Goal: Task Accomplishment & Management: Manage account settings

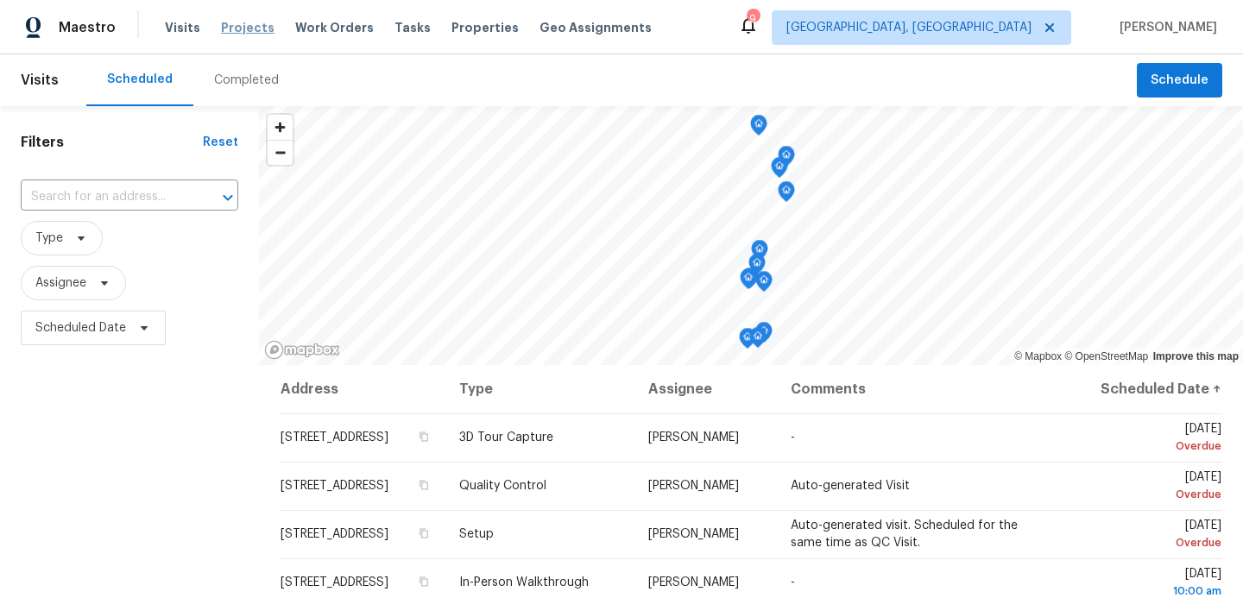
click at [241, 26] on span "Projects" at bounding box center [248, 27] width 54 height 17
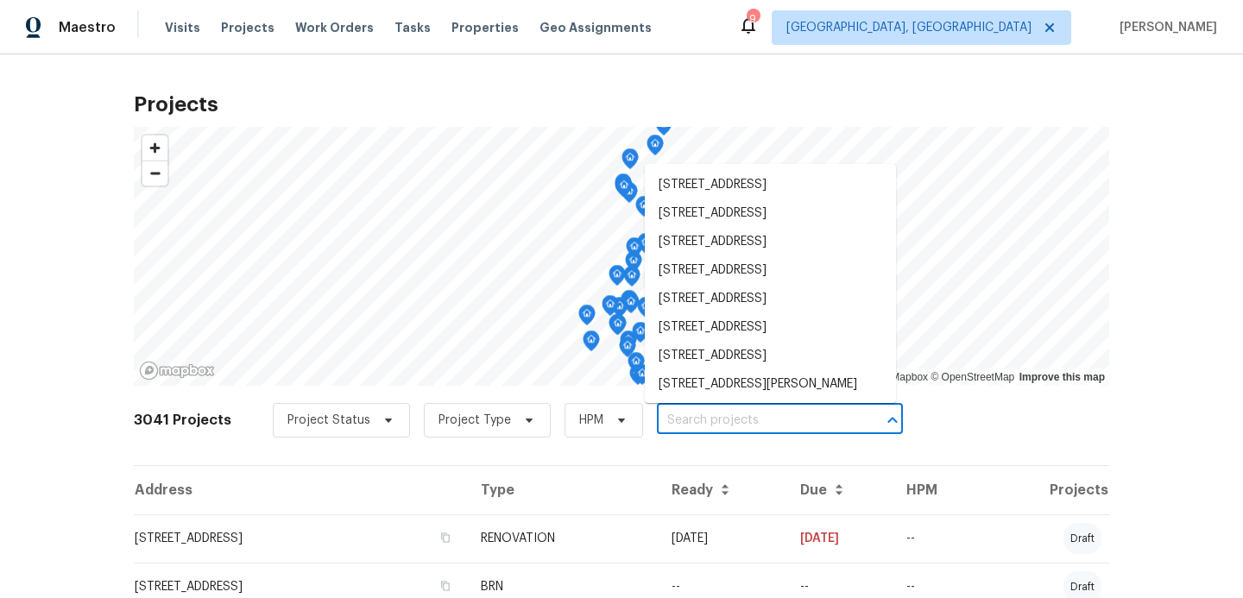
click at [674, 423] on input "text" at bounding box center [756, 421] width 198 height 27
type input "2226"
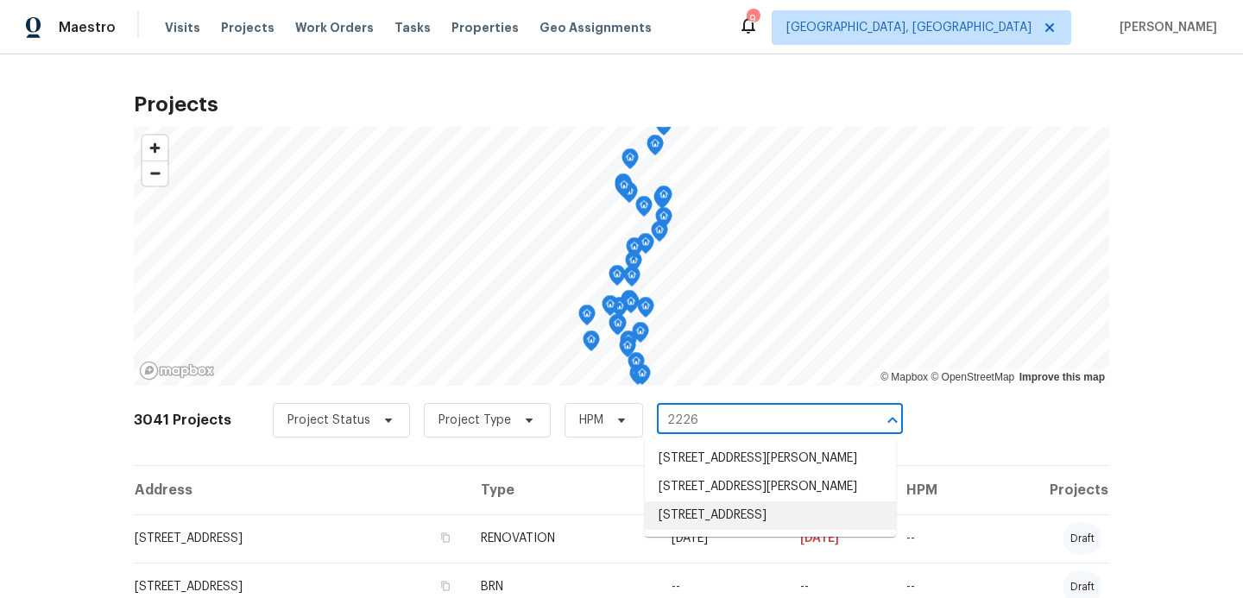
click at [707, 530] on li "[STREET_ADDRESS]" at bounding box center [770, 516] width 251 height 28
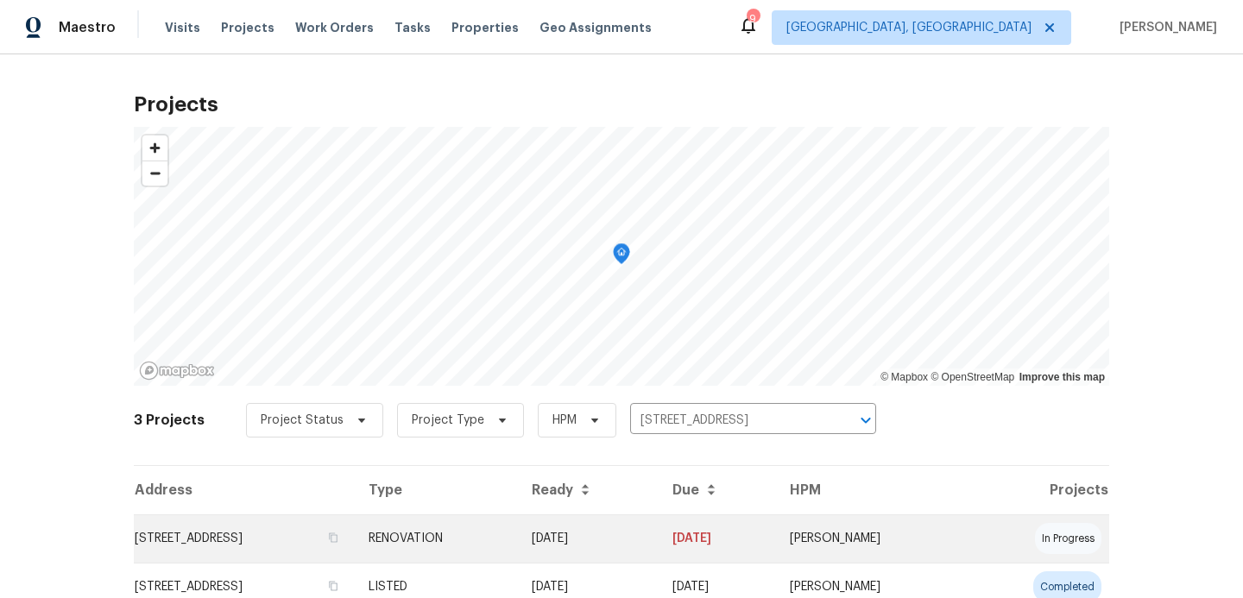
click at [355, 541] on td "[STREET_ADDRESS]" at bounding box center [244, 539] width 221 height 48
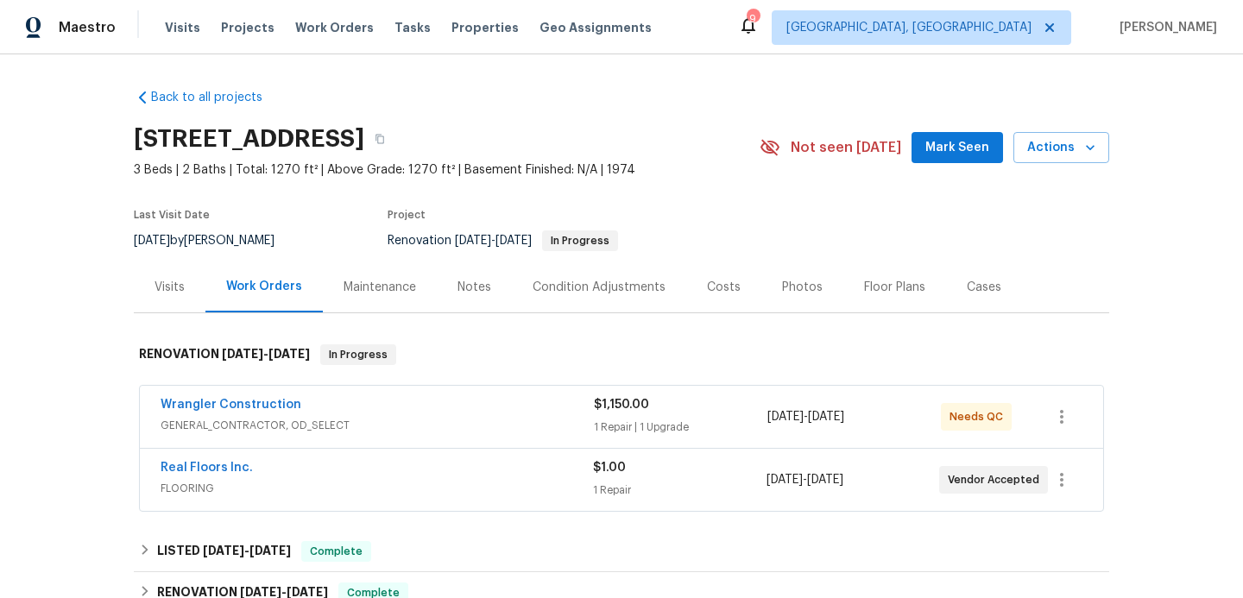
scroll to position [62, 0]
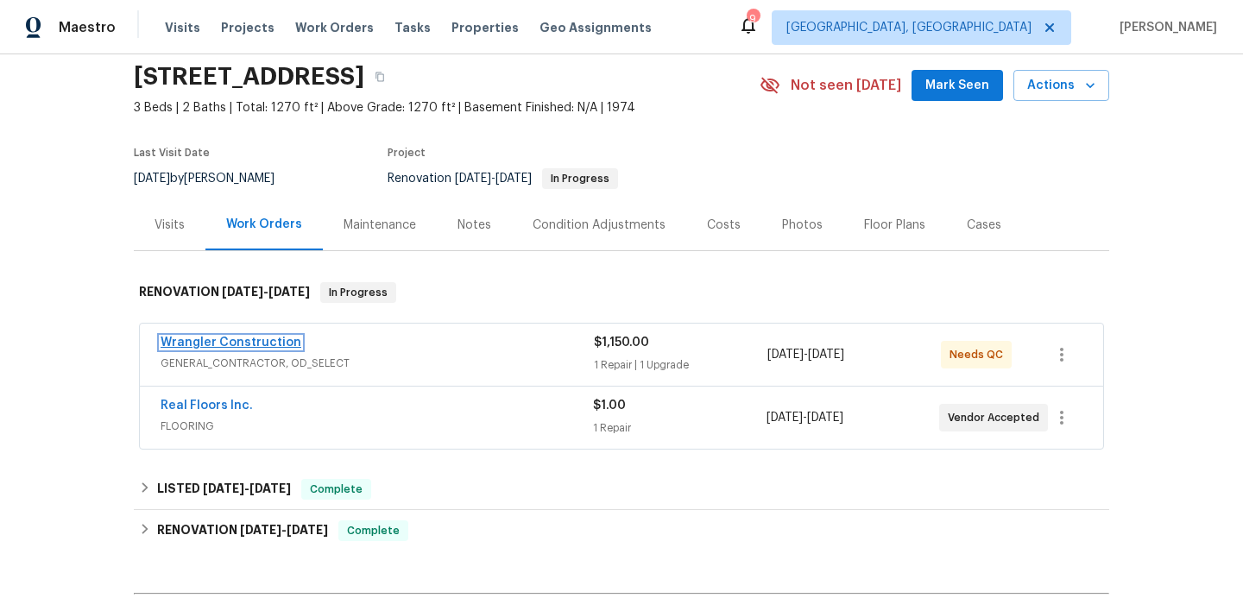
click at [281, 339] on link "Wrangler Construction" at bounding box center [231, 343] width 141 height 12
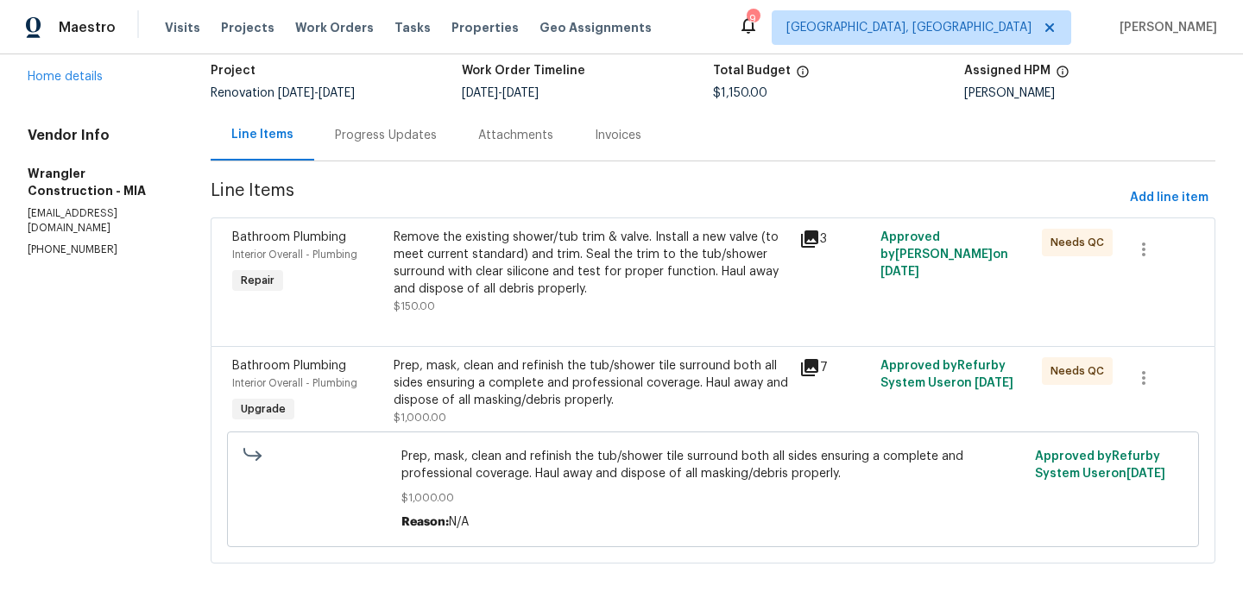
scroll to position [117, 0]
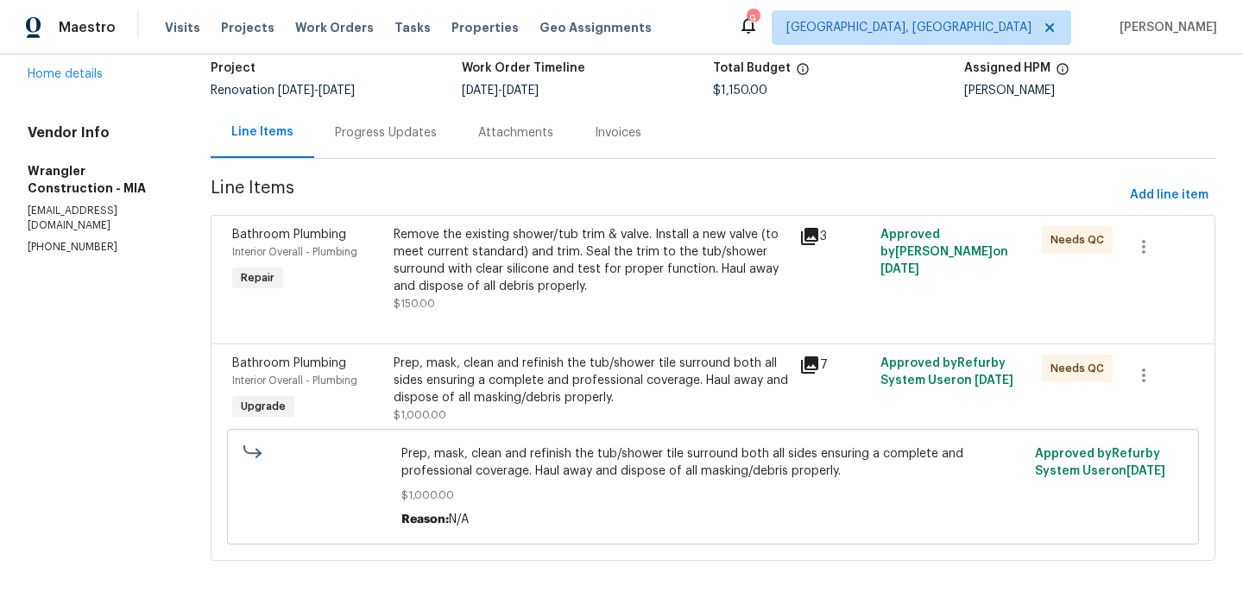
click at [546, 253] on div "Remove the existing shower/tub trim & valve. Install a new valve (to meet curre…" at bounding box center [591, 260] width 395 height 69
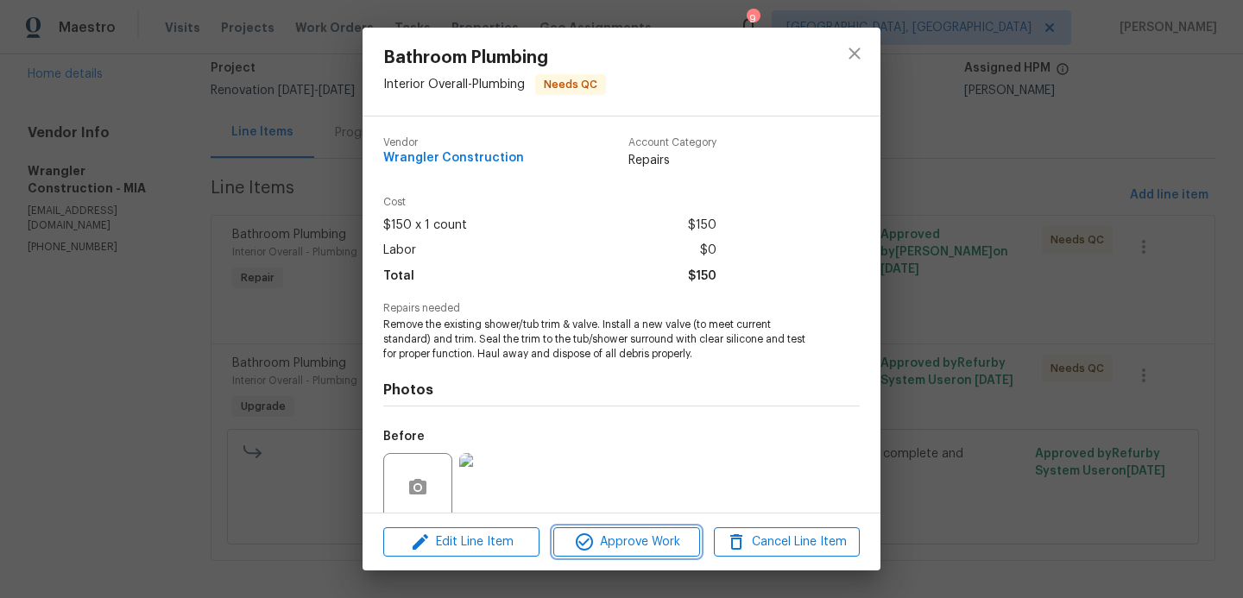
click at [653, 541] on span "Approve Work" at bounding box center [627, 543] width 136 height 22
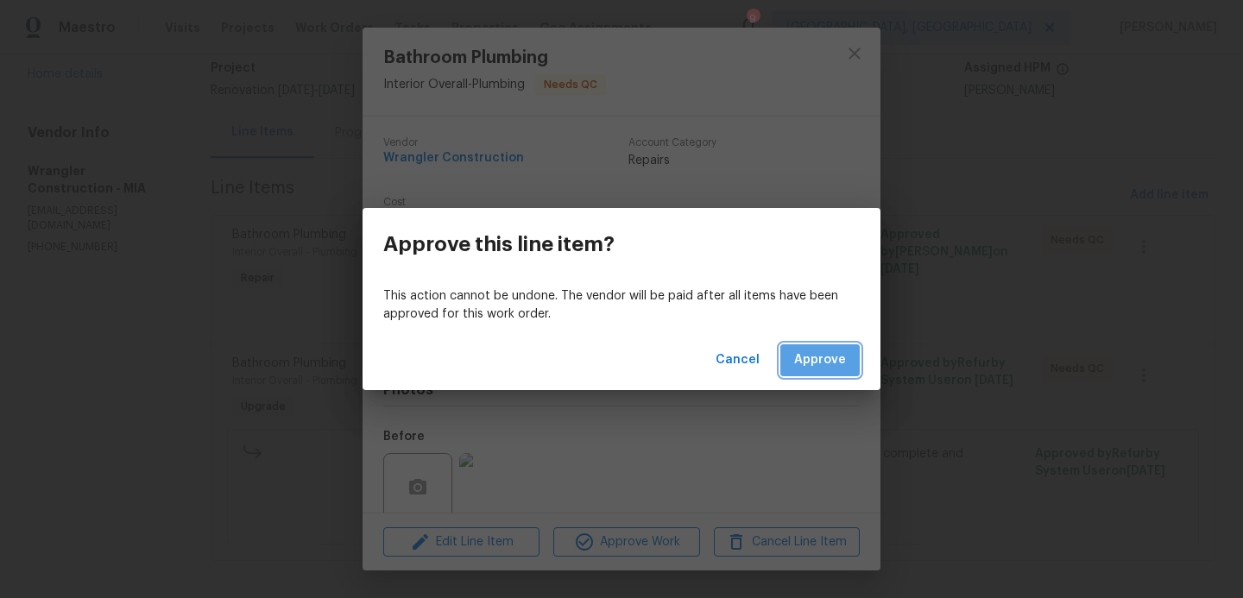
click at [820, 374] on button "Approve" at bounding box center [820, 361] width 79 height 32
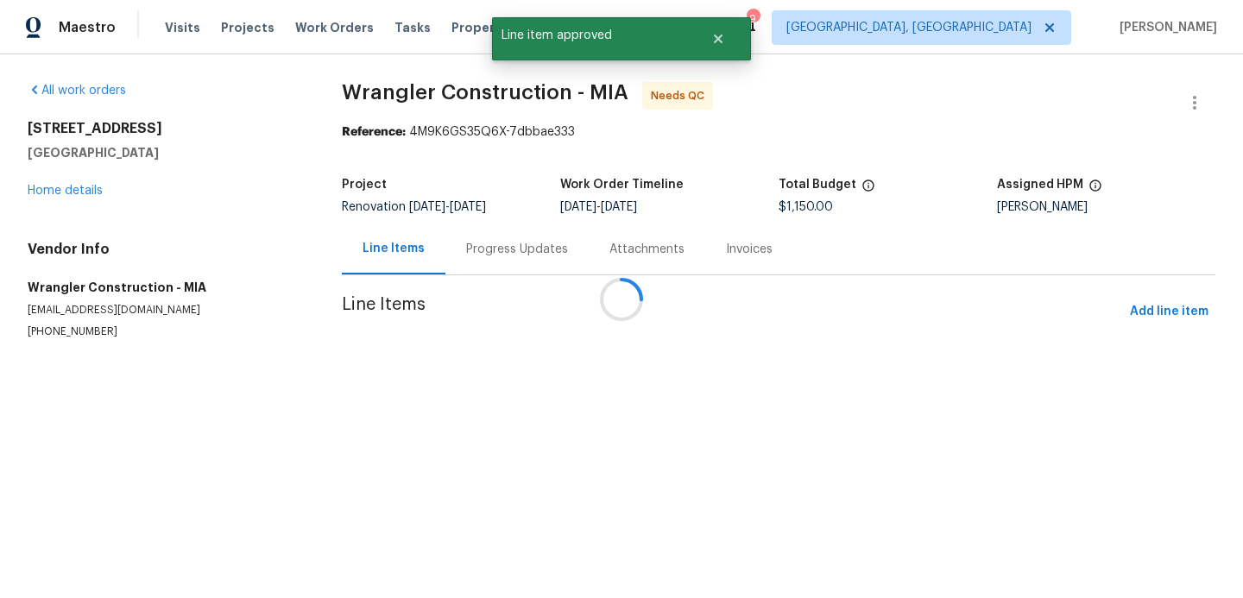
scroll to position [0, 0]
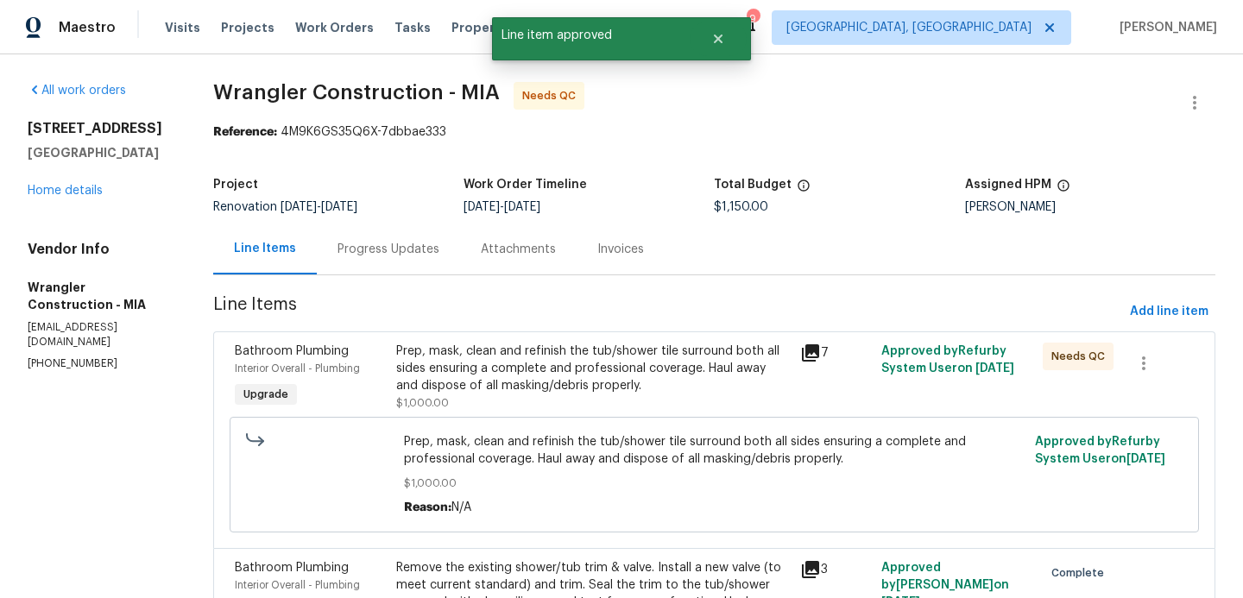
click at [596, 376] on div "Prep, mask, clean and refinish the tub/shower tile surround both all sides ensu…" at bounding box center [593, 369] width 394 height 52
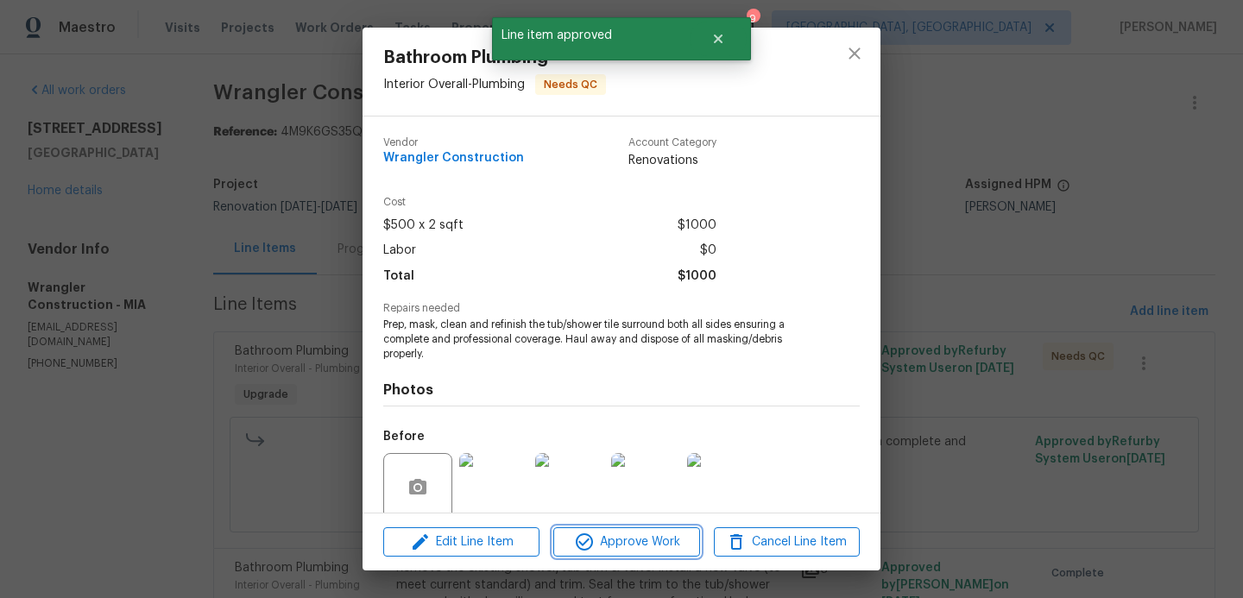
click at [645, 554] on button "Approve Work" at bounding box center [627, 543] width 146 height 30
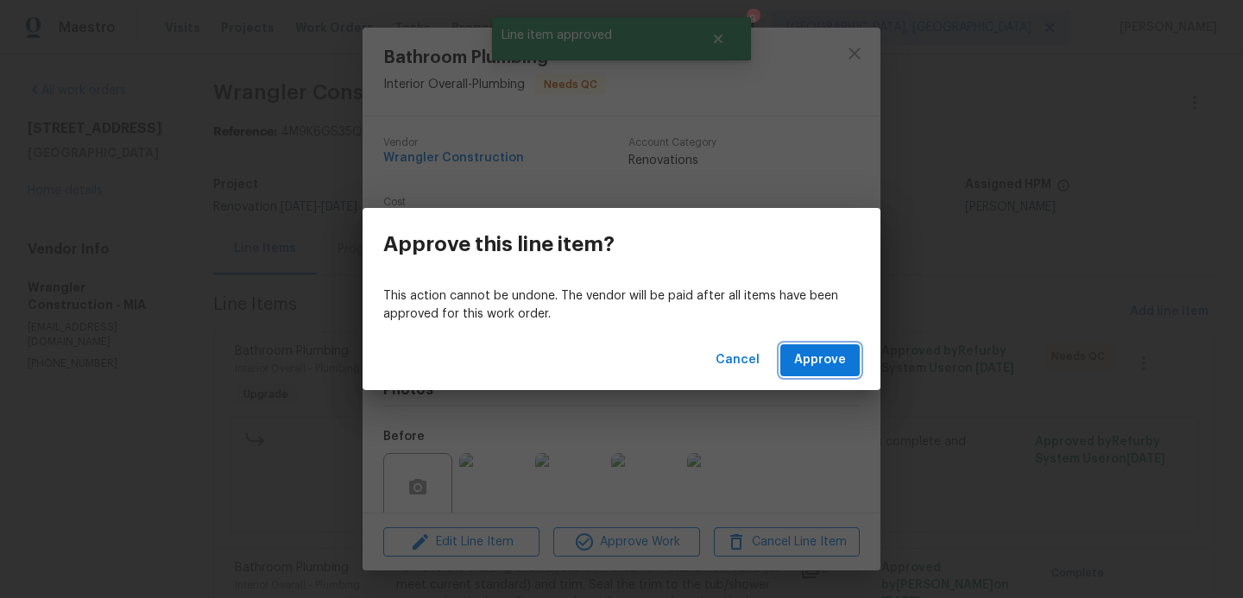
click at [814, 357] on span "Approve" at bounding box center [820, 361] width 52 height 22
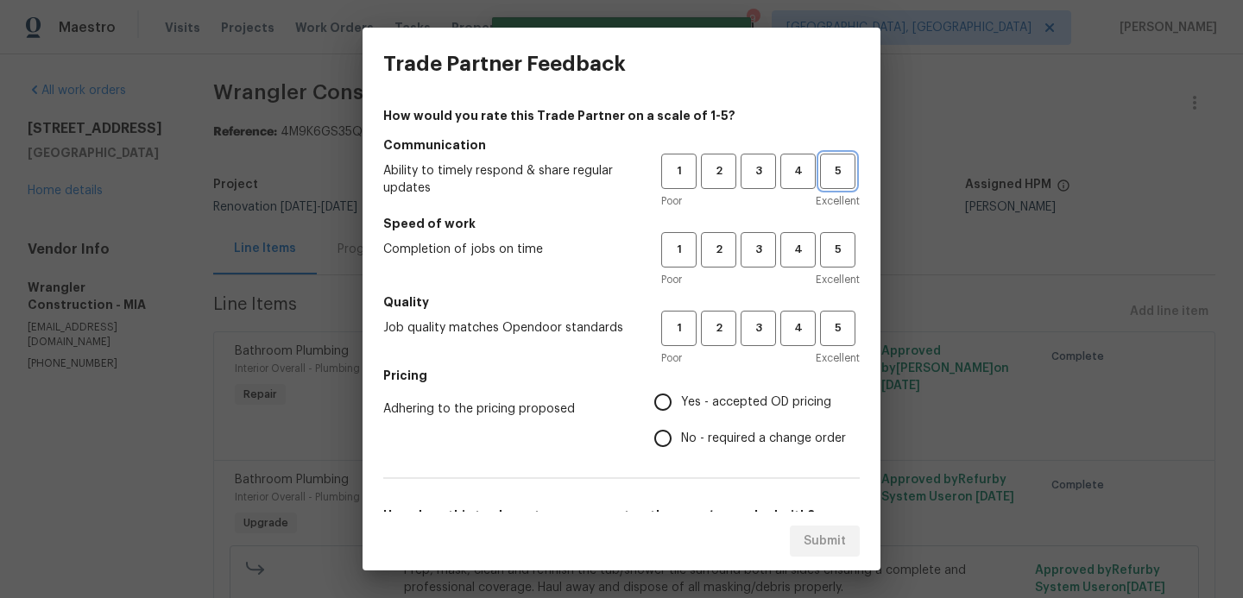
click at [834, 162] on span "5" at bounding box center [838, 171] width 32 height 20
click at [834, 254] on span "5" at bounding box center [838, 250] width 32 height 20
click at [827, 328] on span "5" at bounding box center [838, 329] width 32 height 20
click at [674, 405] on input "Yes - accepted OD pricing" at bounding box center [663, 402] width 36 height 36
radio input "true"
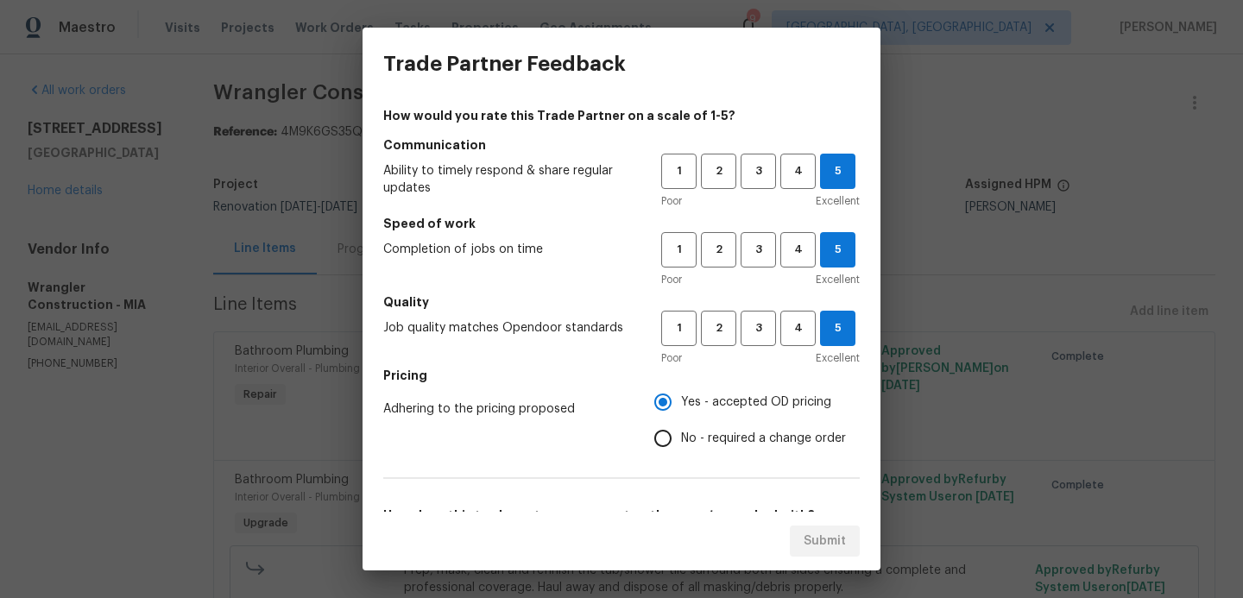
scroll to position [278, 0]
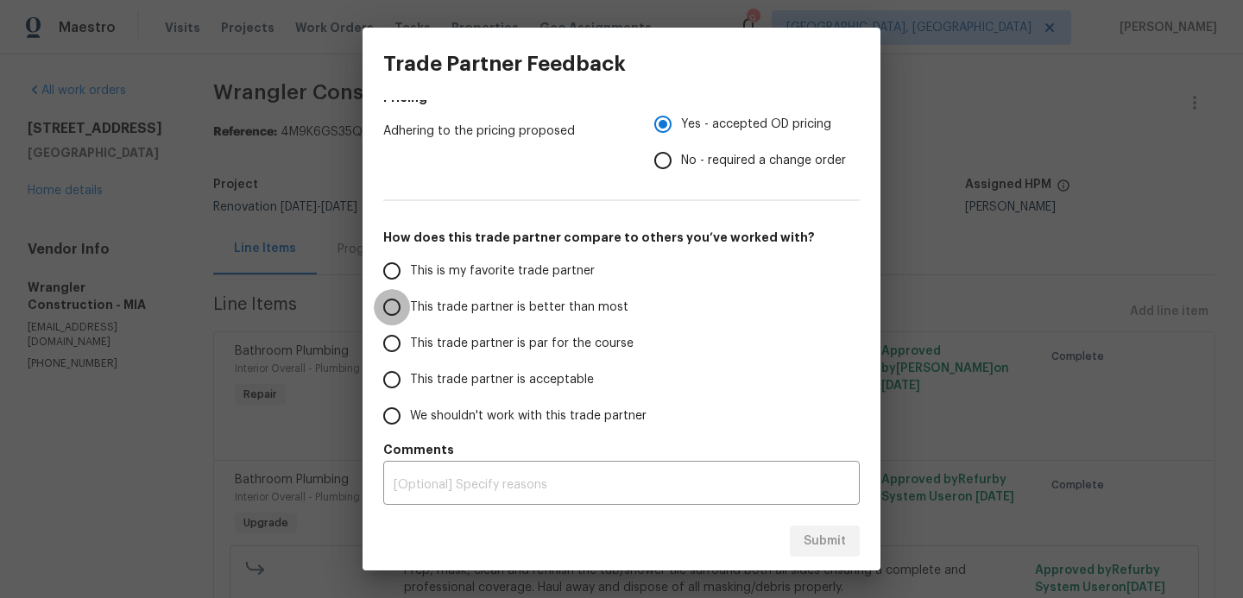
click at [399, 302] on input "This trade partner is better than most" at bounding box center [392, 307] width 36 height 36
click at [828, 546] on span "Submit" at bounding box center [825, 542] width 42 height 22
radio input "true"
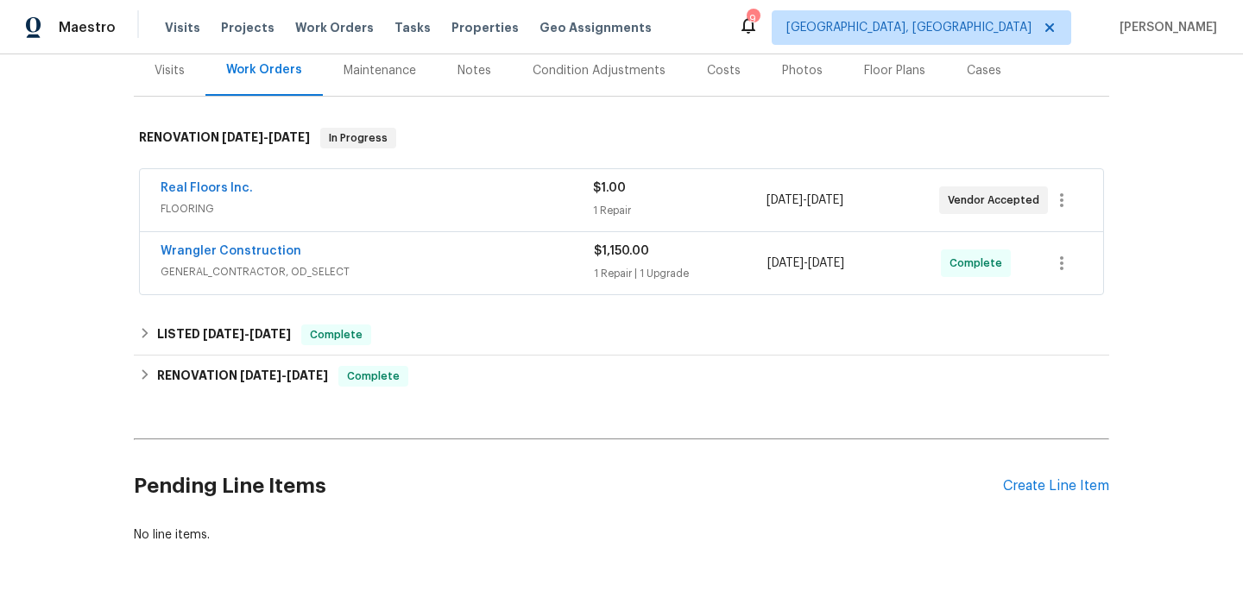
scroll to position [225, 0]
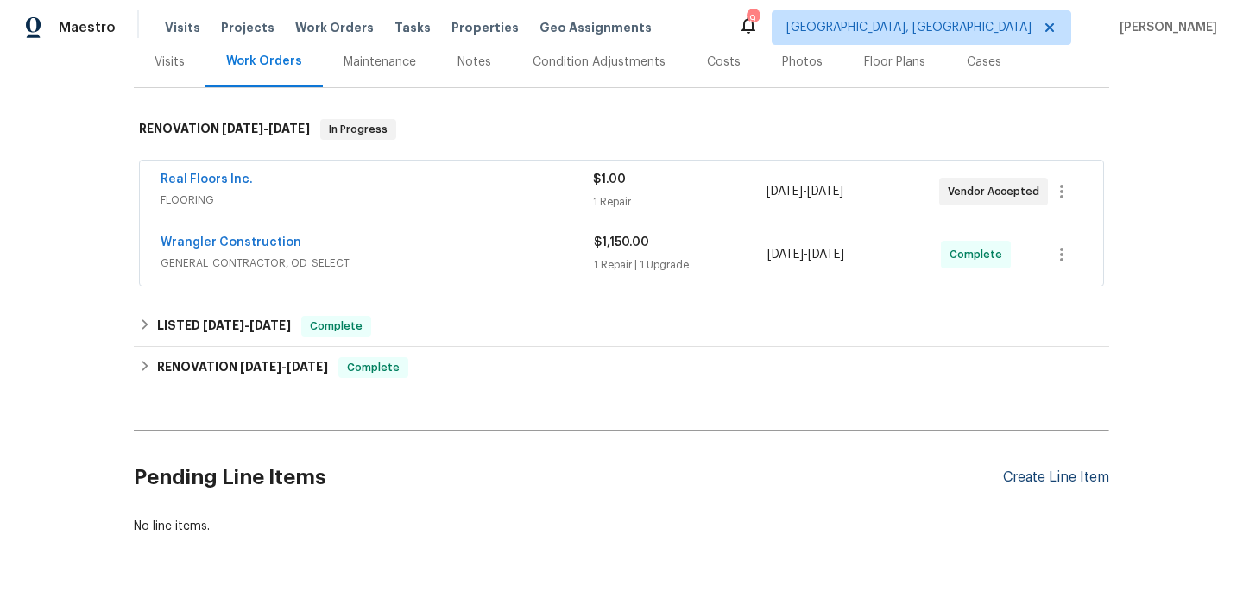
click at [1016, 479] on div "Create Line Item" at bounding box center [1056, 478] width 106 height 16
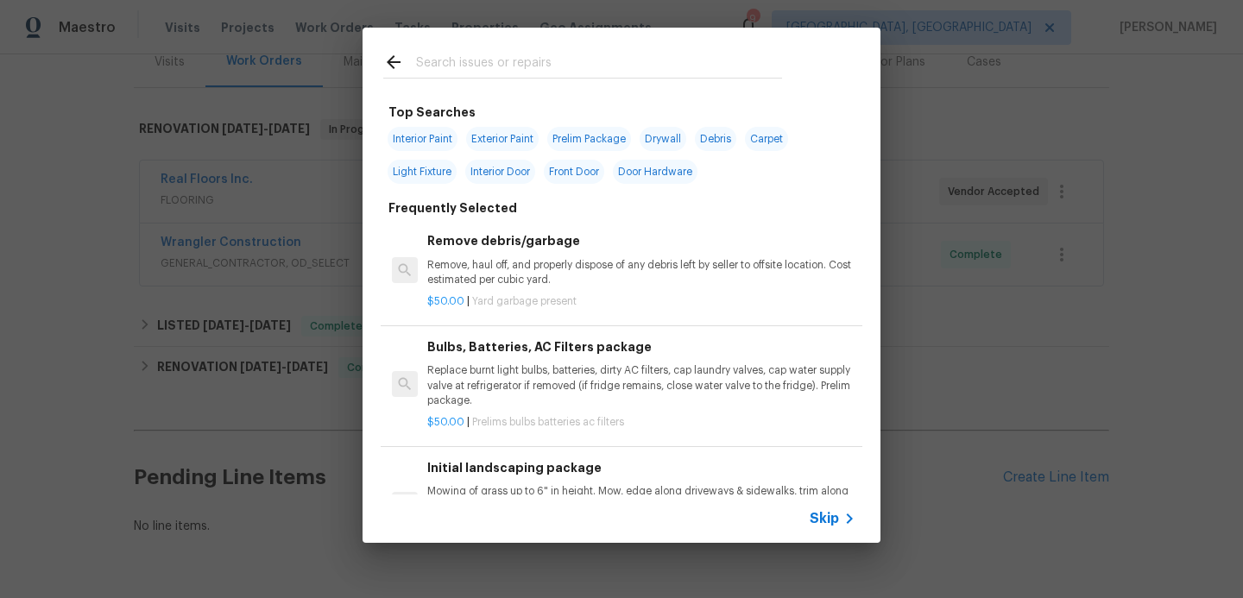
click at [436, 141] on span "Interior Paint" at bounding box center [423, 139] width 70 height 24
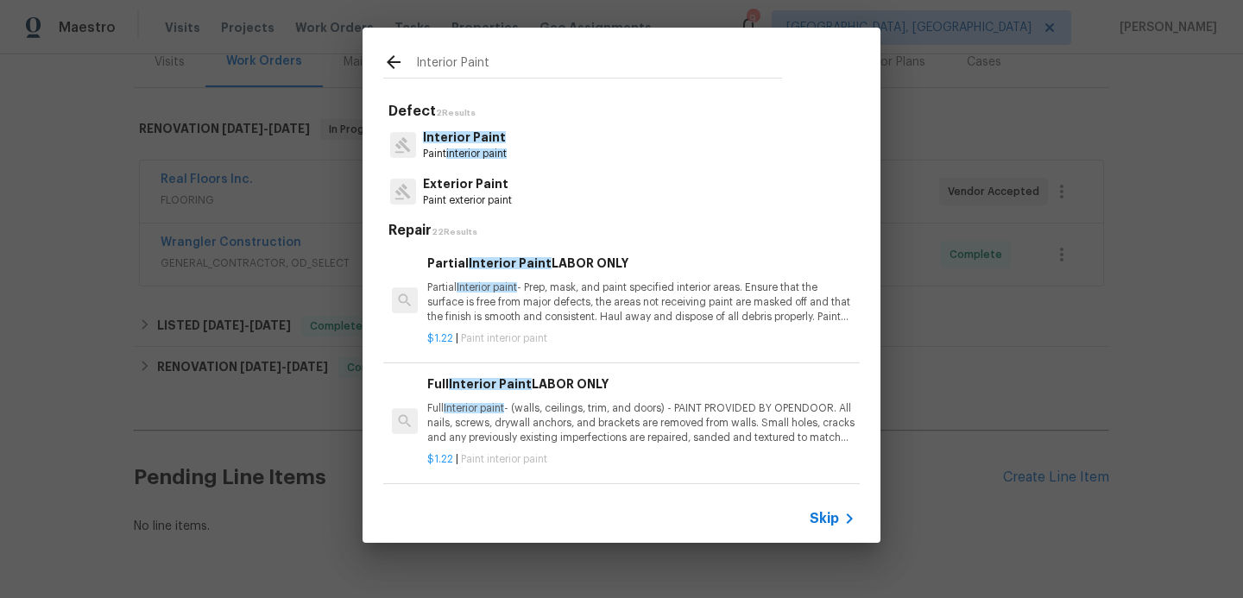
click at [499, 66] on input "Interior Paint" at bounding box center [599, 65] width 366 height 26
type input "I"
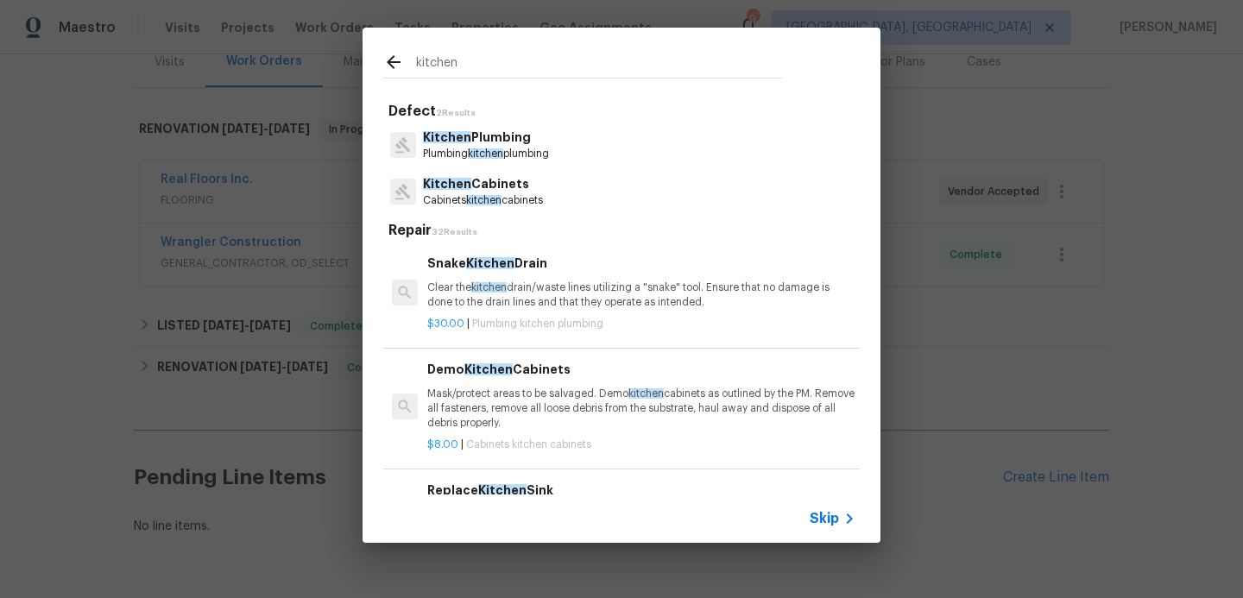
type input "kitchen"
click at [476, 187] on p "Kitchen Cabinets" at bounding box center [483, 184] width 120 height 18
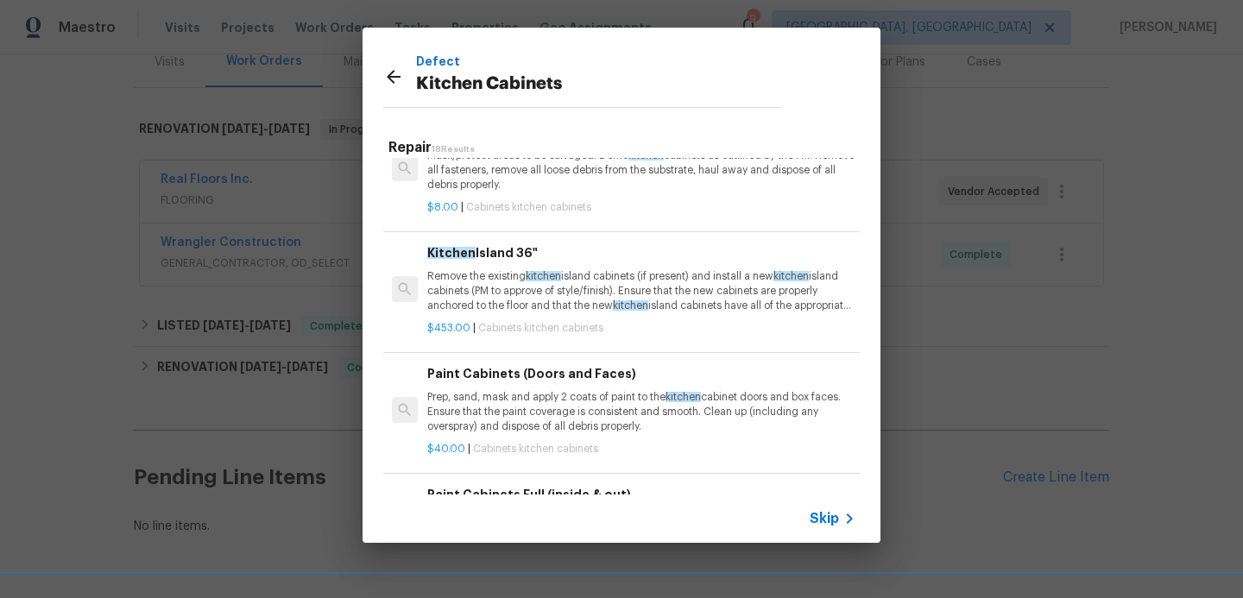
scroll to position [53, 0]
click at [531, 387] on p "Prep, sand, mask and apply 2 coats of paint to the kitchen cabinet doors and bo…" at bounding box center [641, 409] width 428 height 44
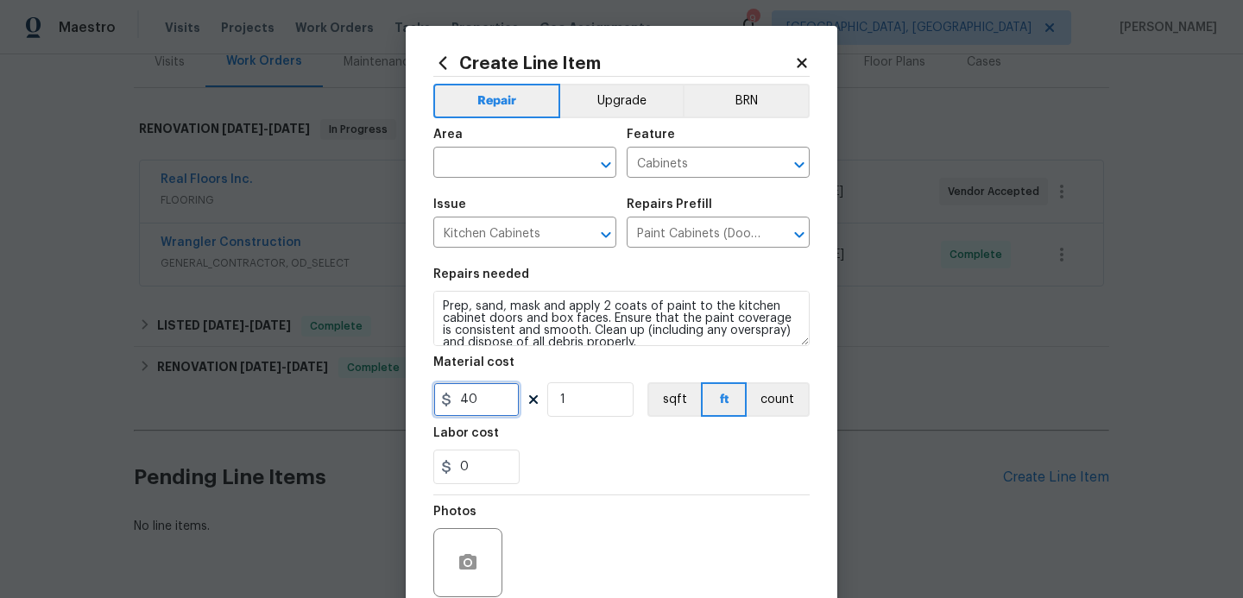
click at [499, 406] on input "40" at bounding box center [476, 400] width 86 height 35
type input "1000"
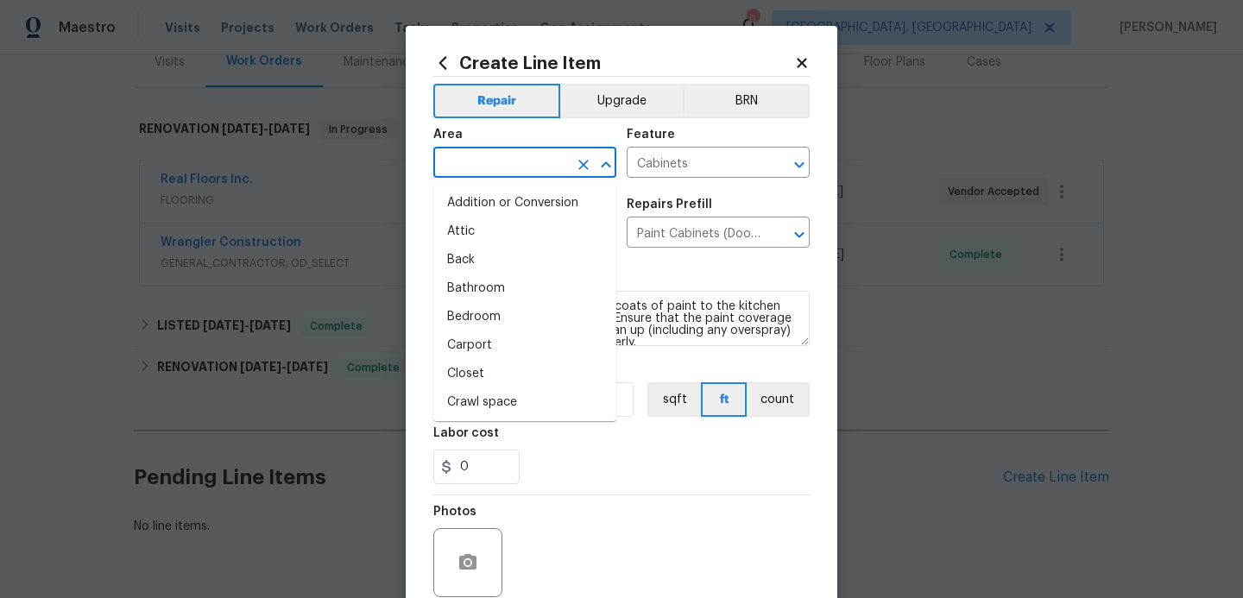
click at [517, 174] on input "text" at bounding box center [500, 164] width 135 height 27
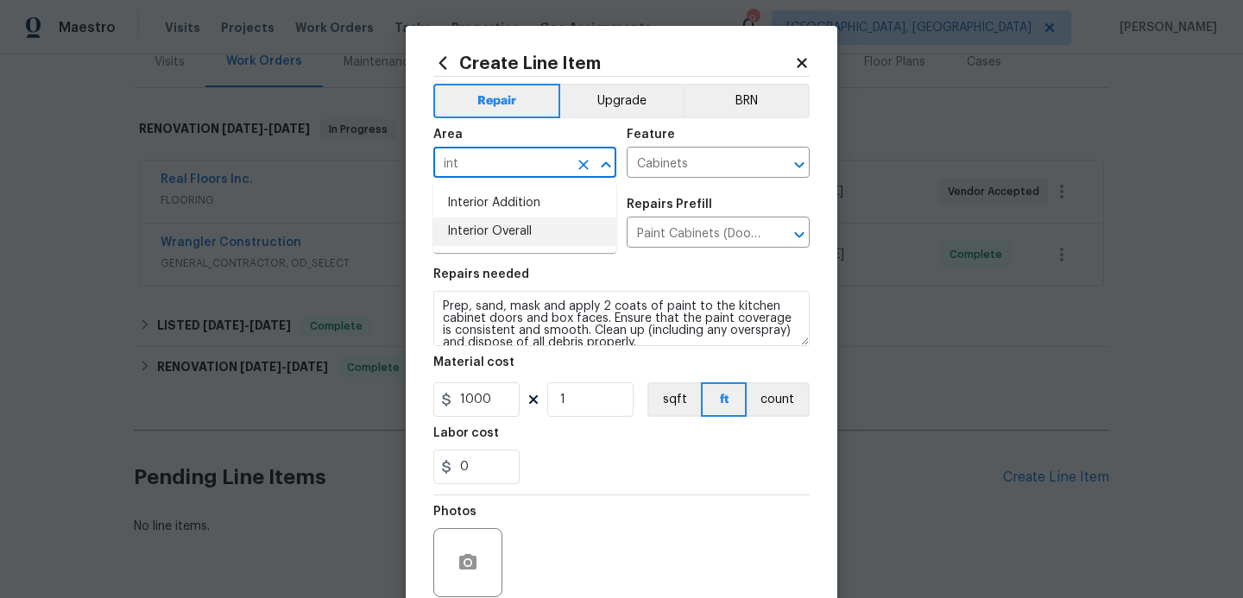
click at [490, 228] on li "Interior Overall" at bounding box center [524, 232] width 183 height 28
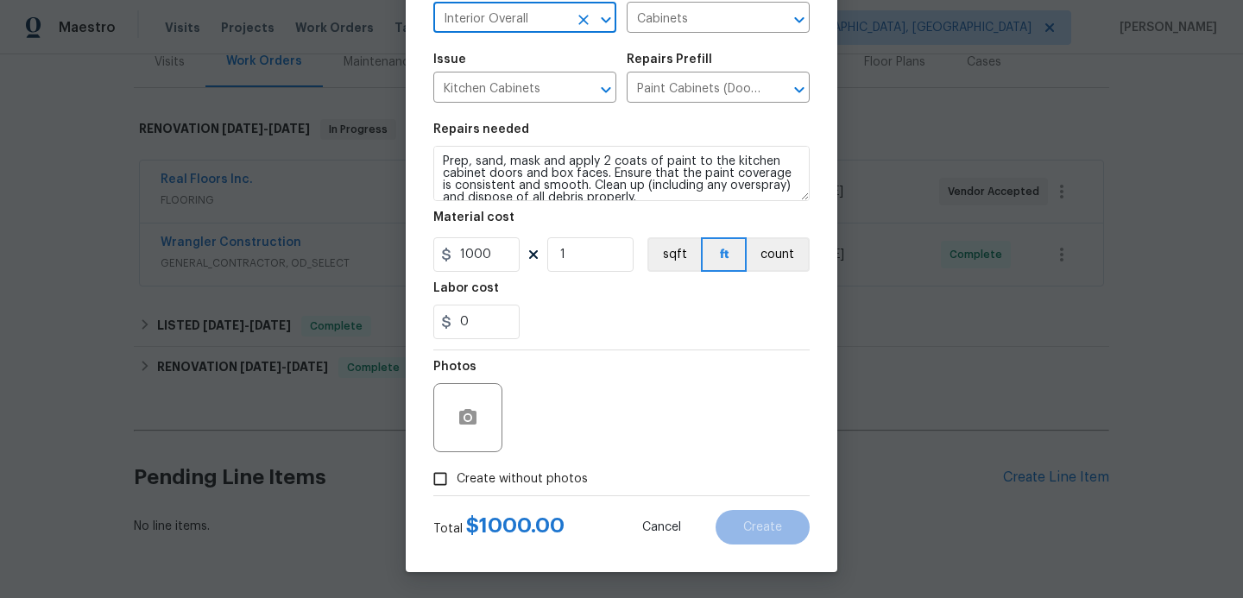
type input "Interior Overall"
click at [444, 482] on input "Create without photos" at bounding box center [440, 479] width 33 height 33
checkbox input "true"
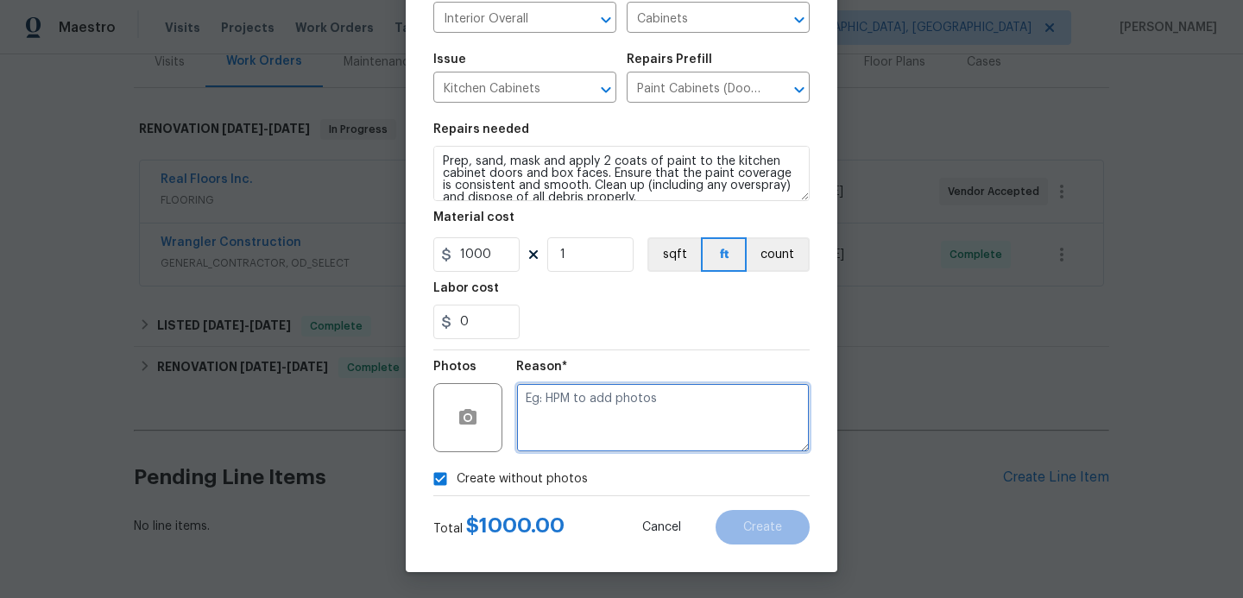
click at [573, 394] on textarea at bounding box center [663, 417] width 294 height 69
type textarea "hpm to add"
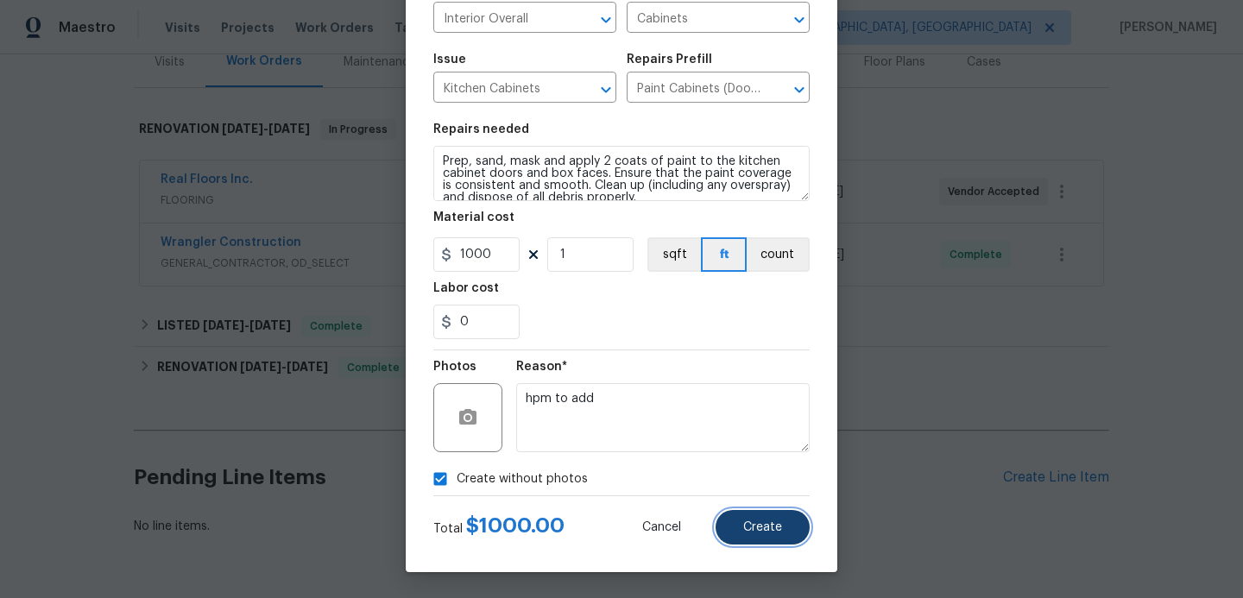
click at [769, 525] on span "Create" at bounding box center [762, 528] width 39 height 13
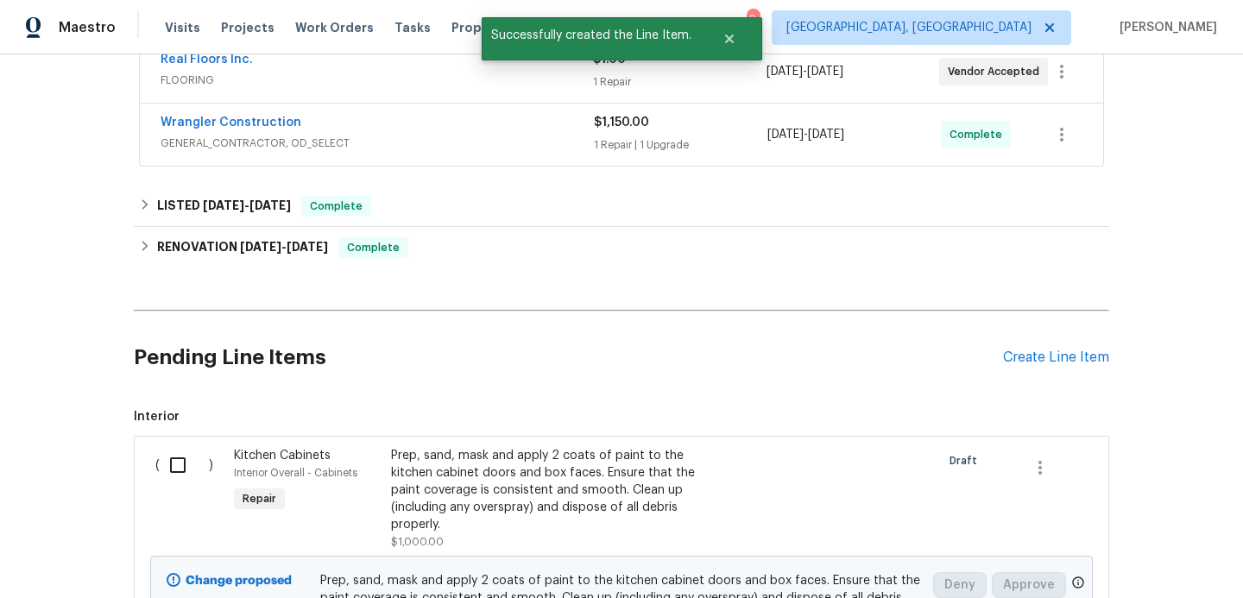
scroll to position [451, 0]
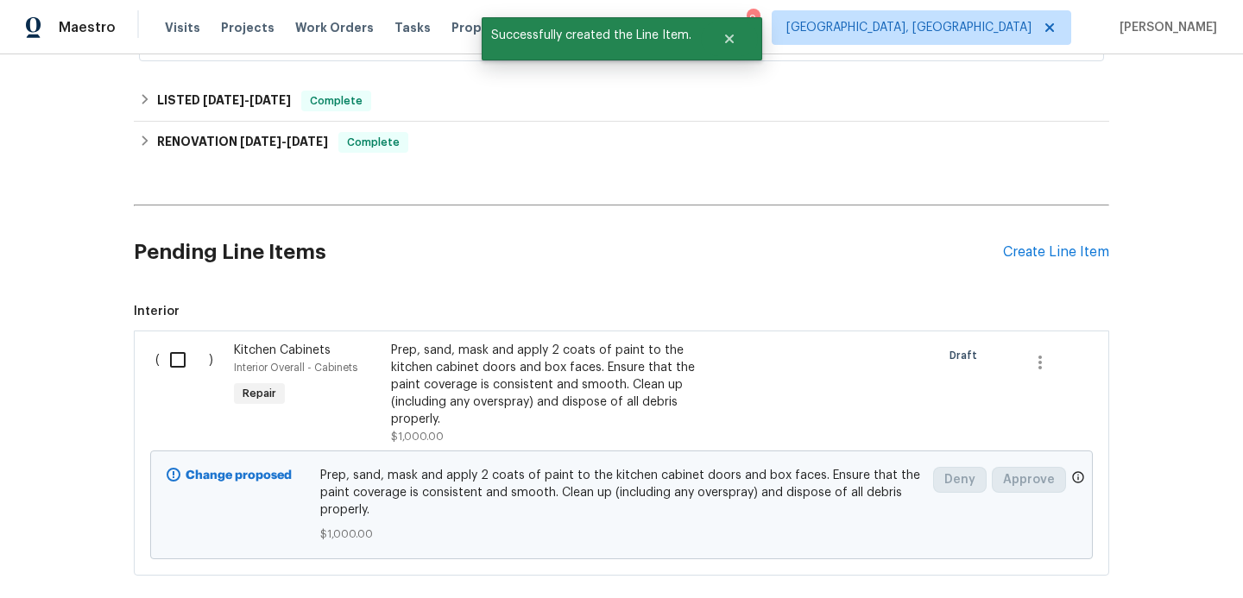
click at [181, 352] on input "checkbox" at bounding box center [184, 360] width 49 height 36
checkbox input "true"
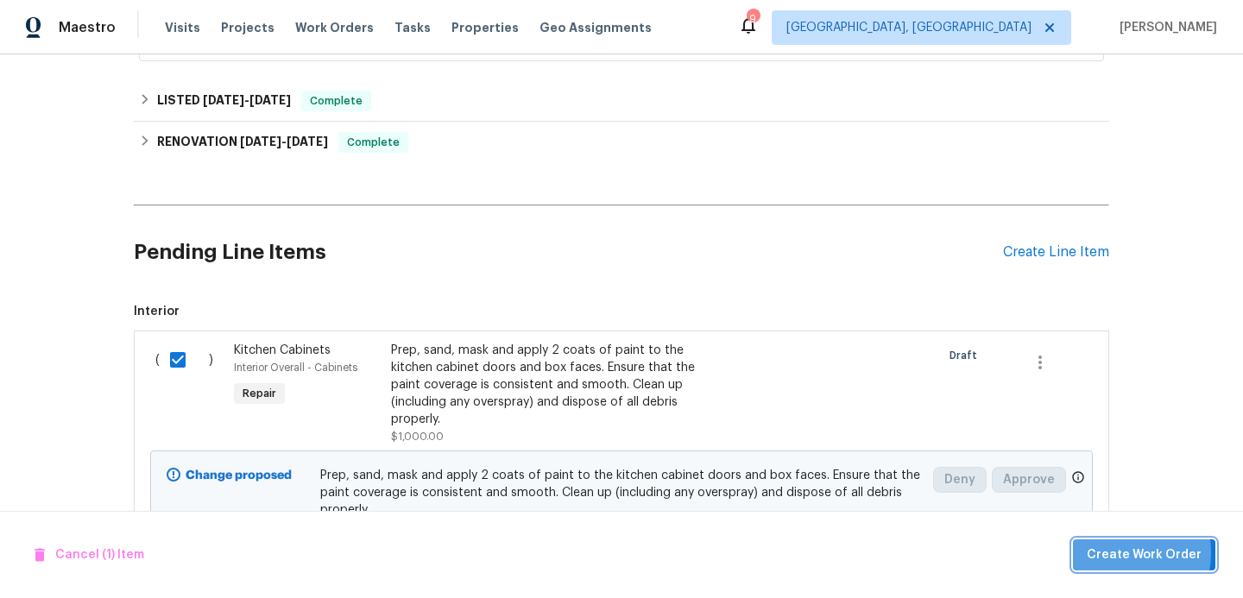
click at [1122, 553] on span "Create Work Order" at bounding box center [1144, 556] width 115 height 22
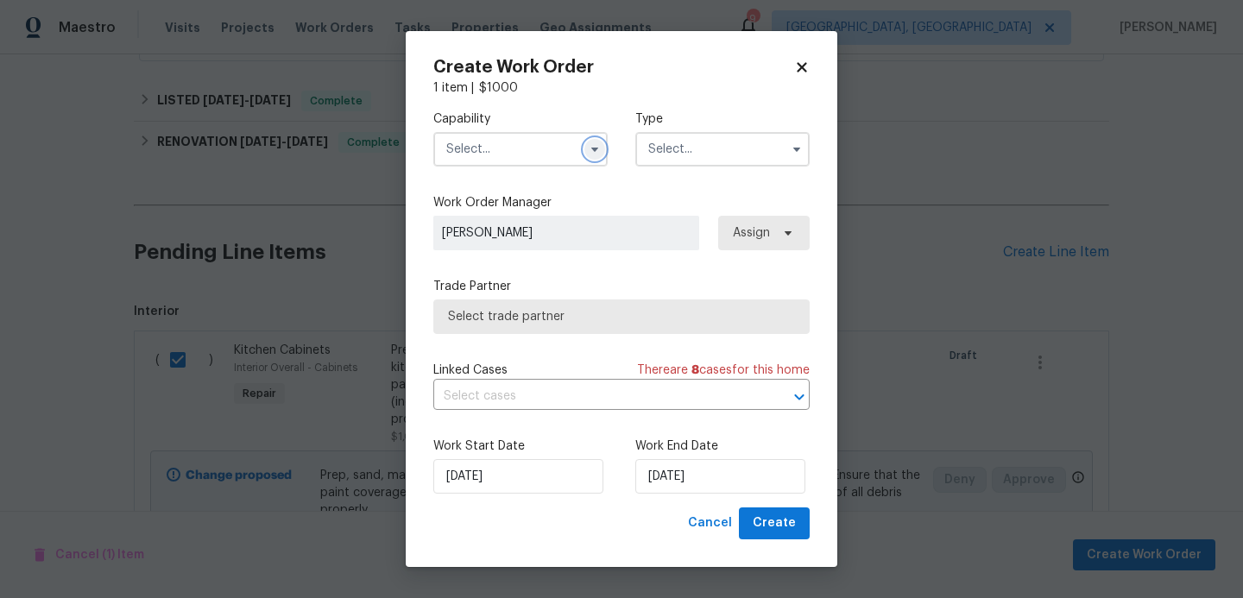
click at [596, 148] on icon "button" at bounding box center [595, 150] width 7 height 4
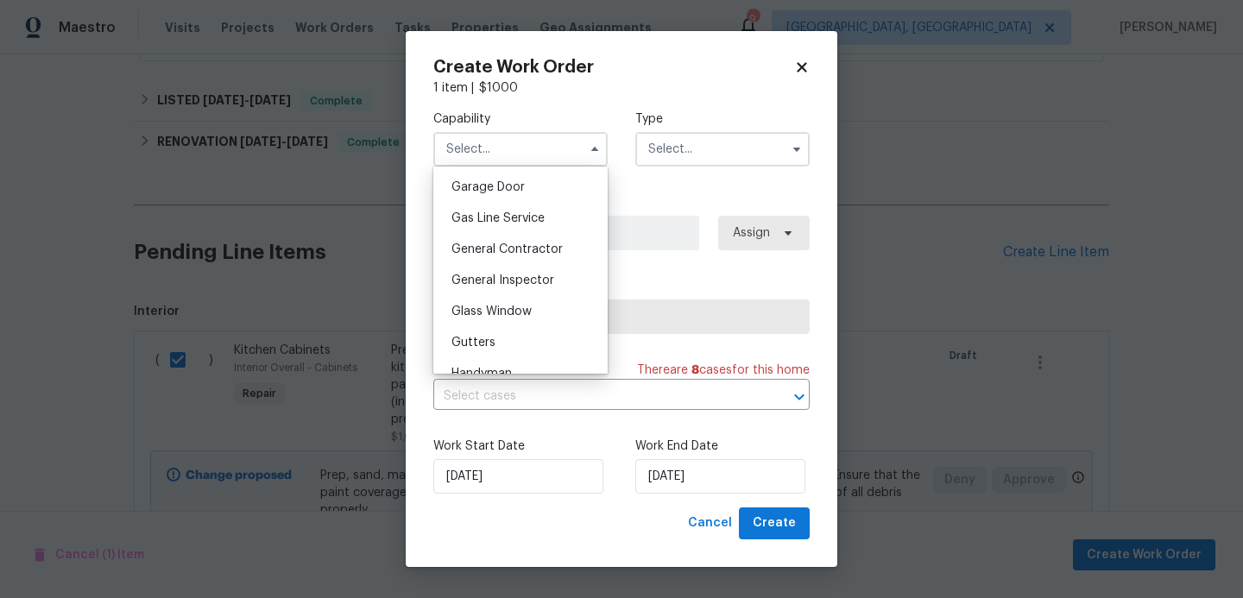
scroll to position [766, 0]
click at [509, 253] on div "General Contractor" at bounding box center [521, 246] width 166 height 31
type input "General Contractor"
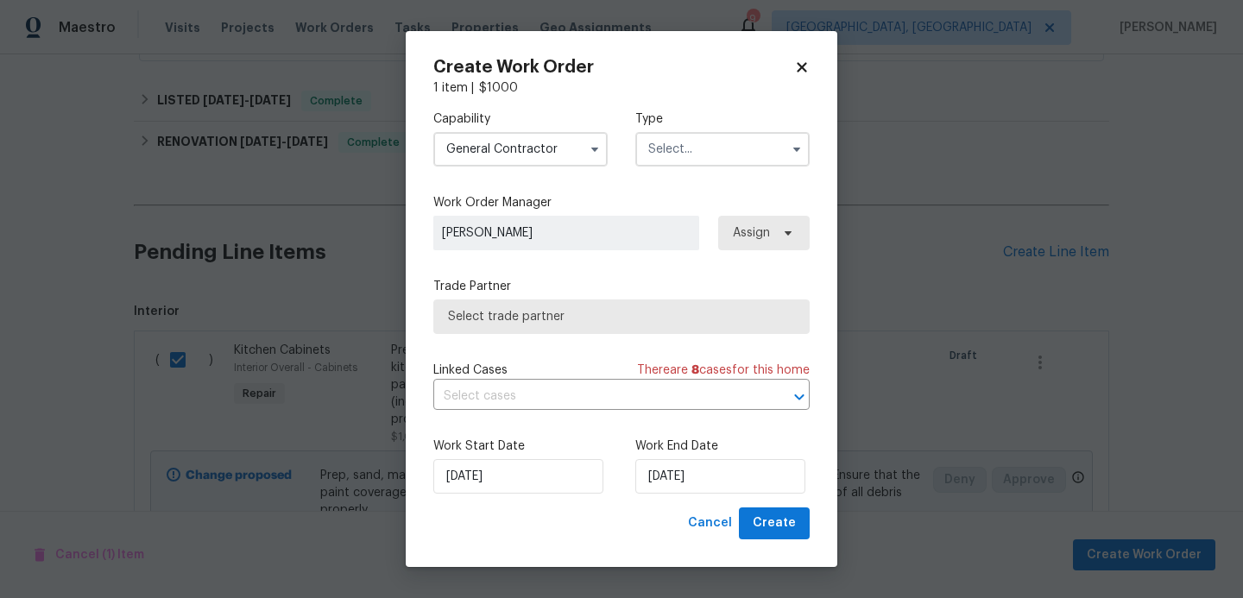
click at [678, 164] on input "text" at bounding box center [723, 149] width 174 height 35
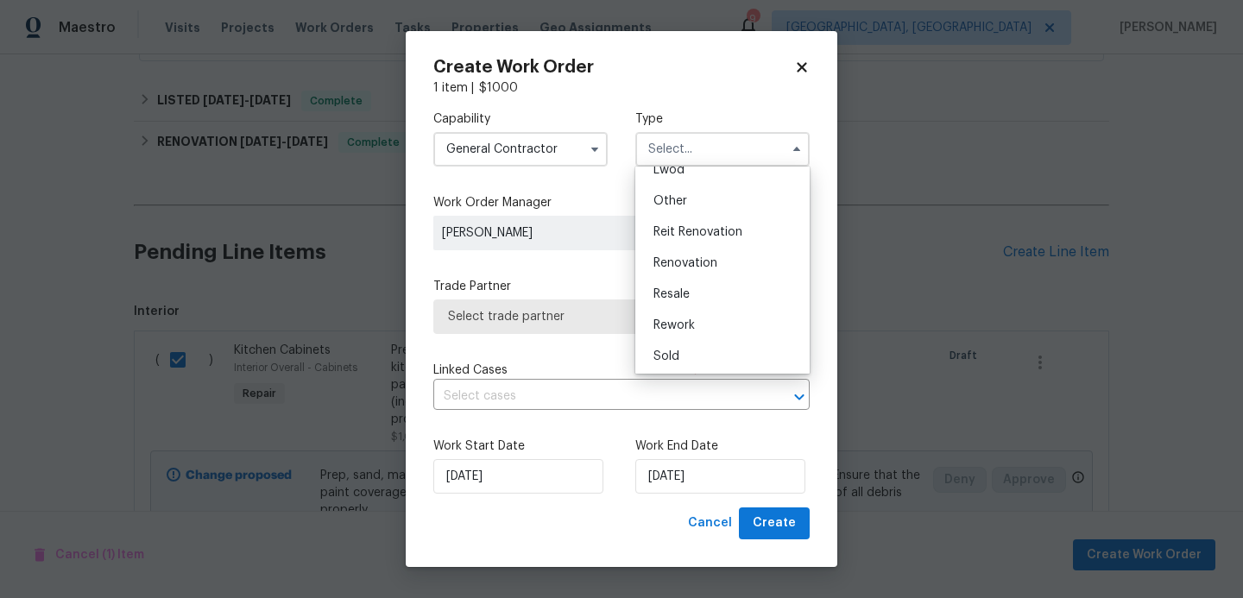
scroll to position [204, 0]
click at [699, 257] on span "Renovation" at bounding box center [686, 262] width 64 height 12
type input "Renovation"
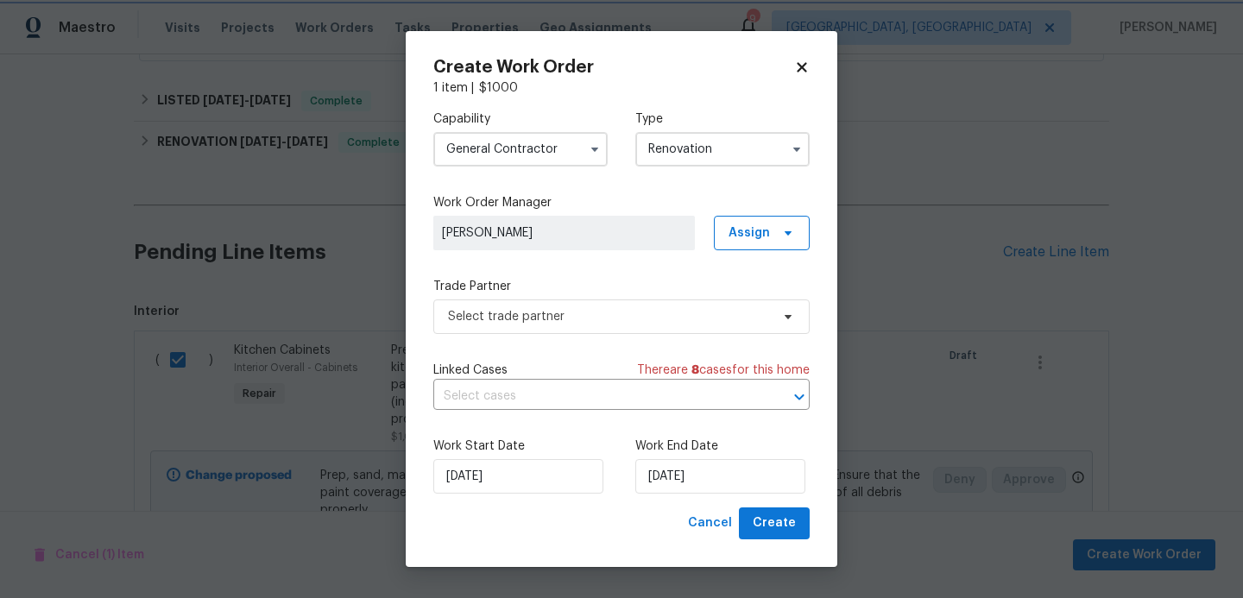
scroll to position [0, 0]
click at [591, 315] on span "Select trade partner" at bounding box center [609, 316] width 322 height 17
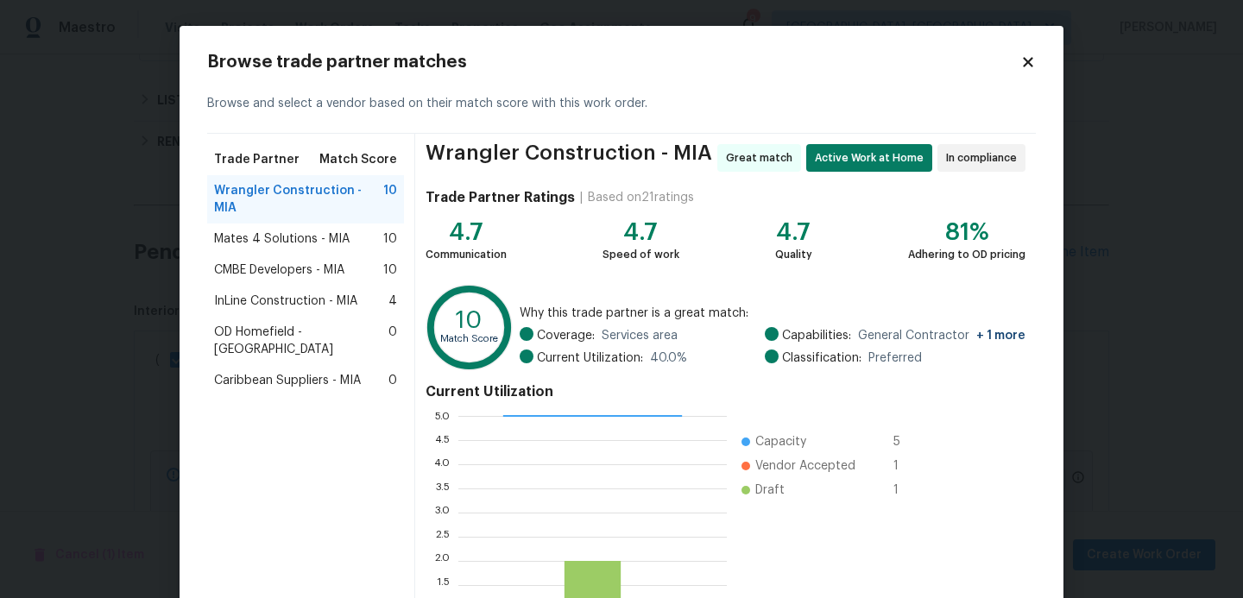
scroll to position [163, 0]
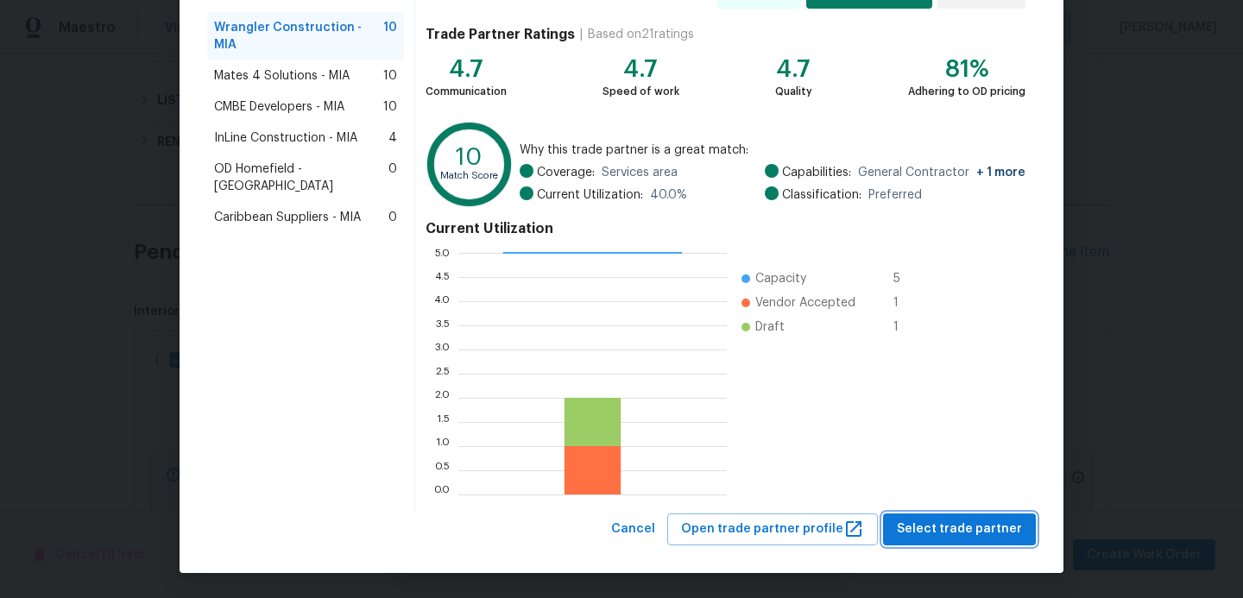
click at [994, 531] on span "Select trade partner" at bounding box center [959, 530] width 125 height 22
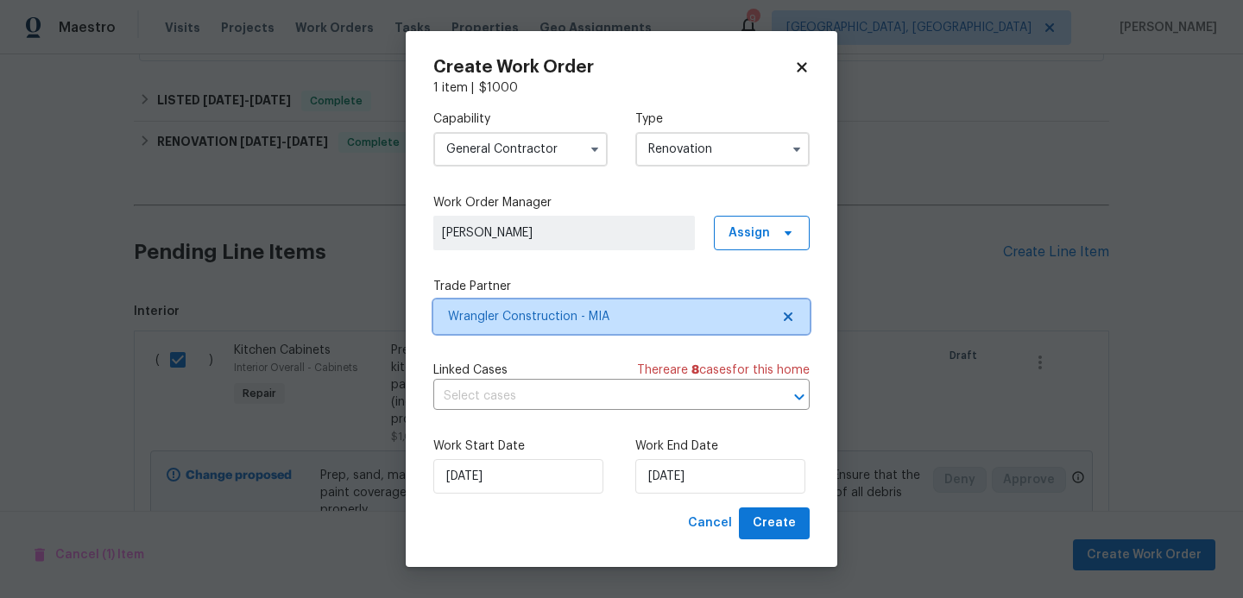
scroll to position [0, 0]
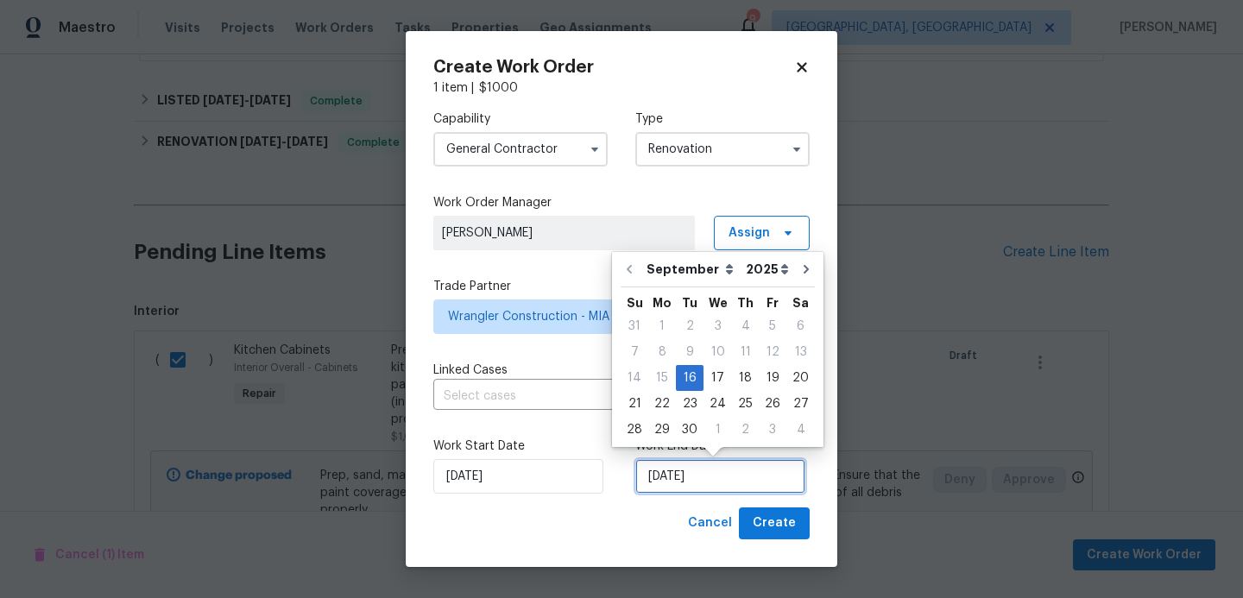
click at [731, 482] on input "[DATE]" at bounding box center [721, 476] width 170 height 35
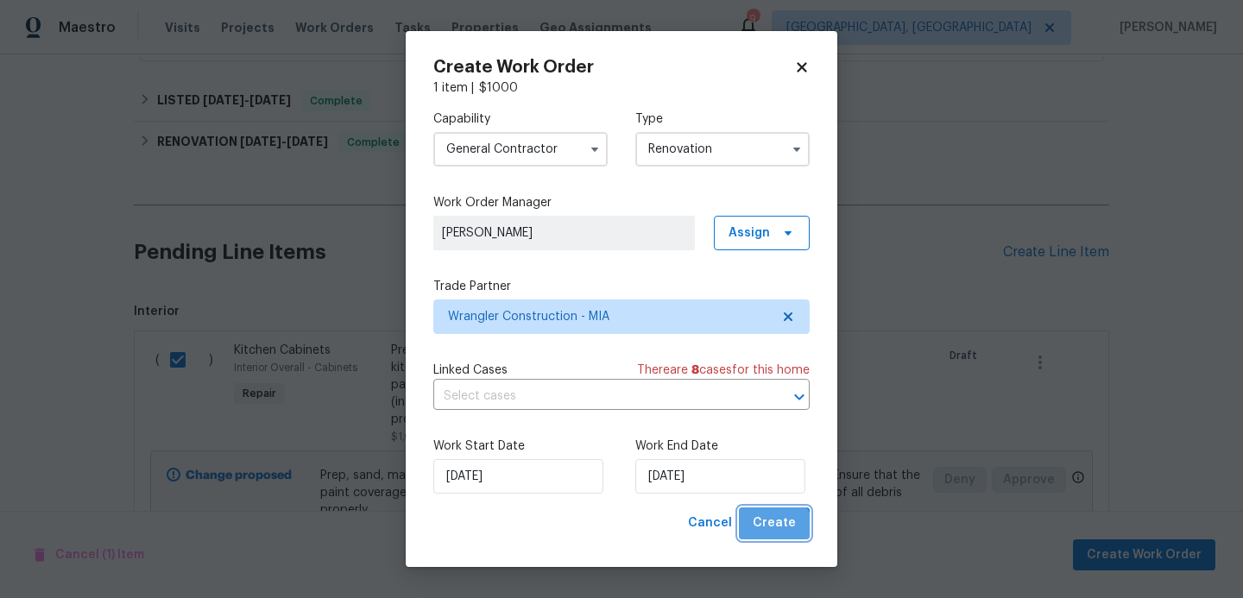
click at [771, 535] on button "Create" at bounding box center [774, 524] width 71 height 32
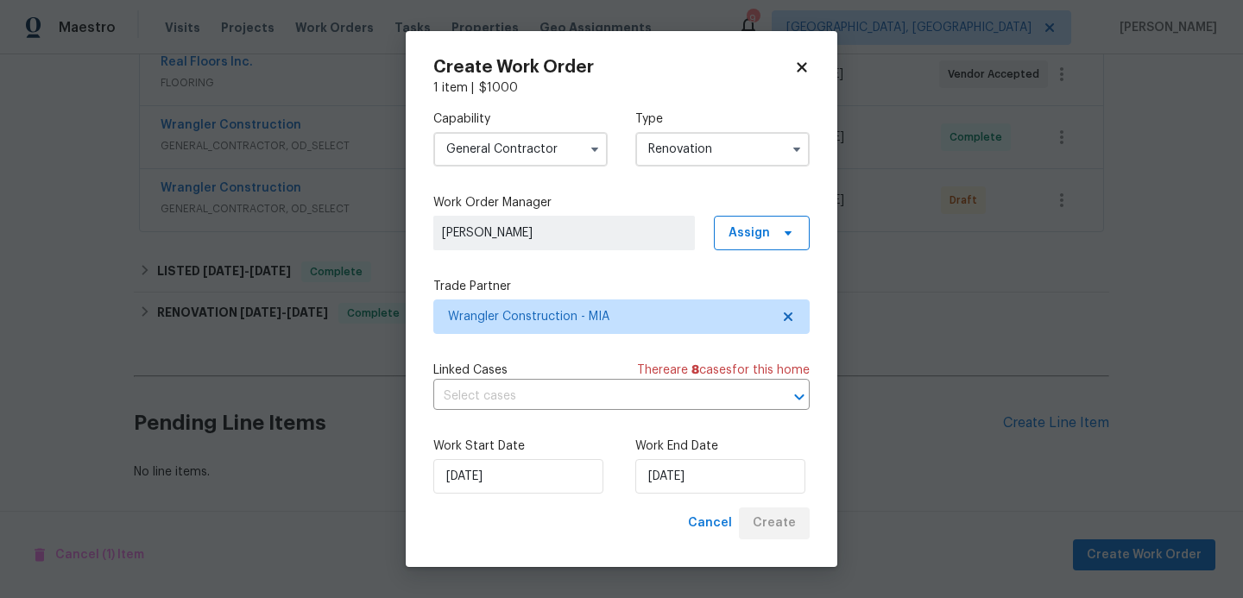
scroll to position [343, 0]
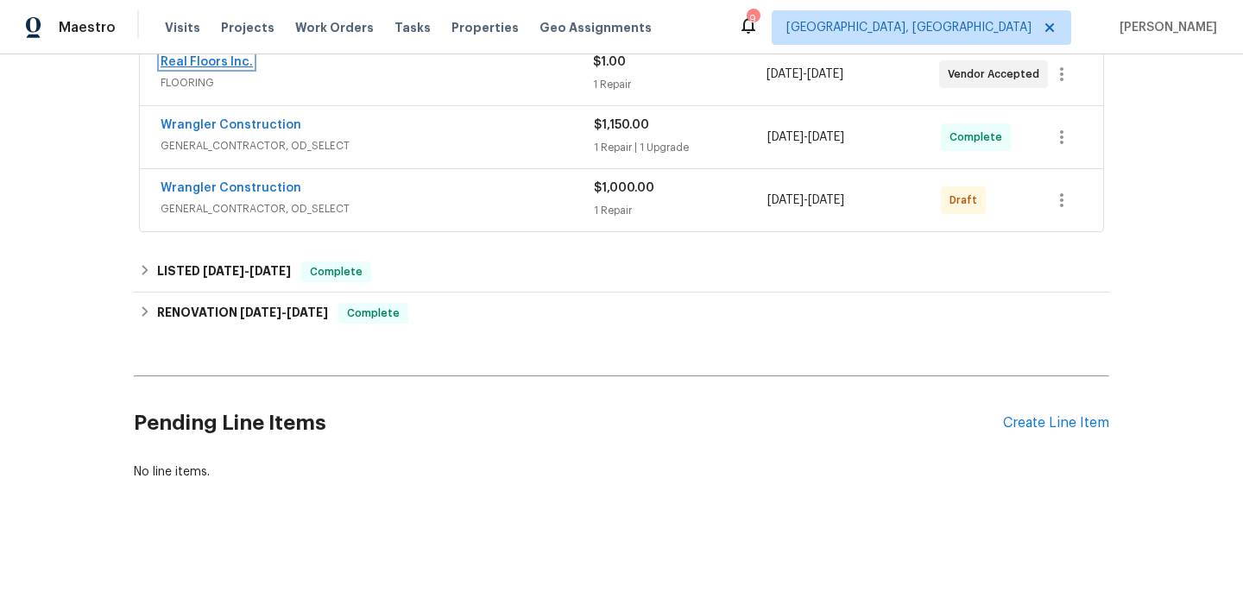
click at [219, 56] on link "Real Floors Inc." at bounding box center [207, 62] width 92 height 12
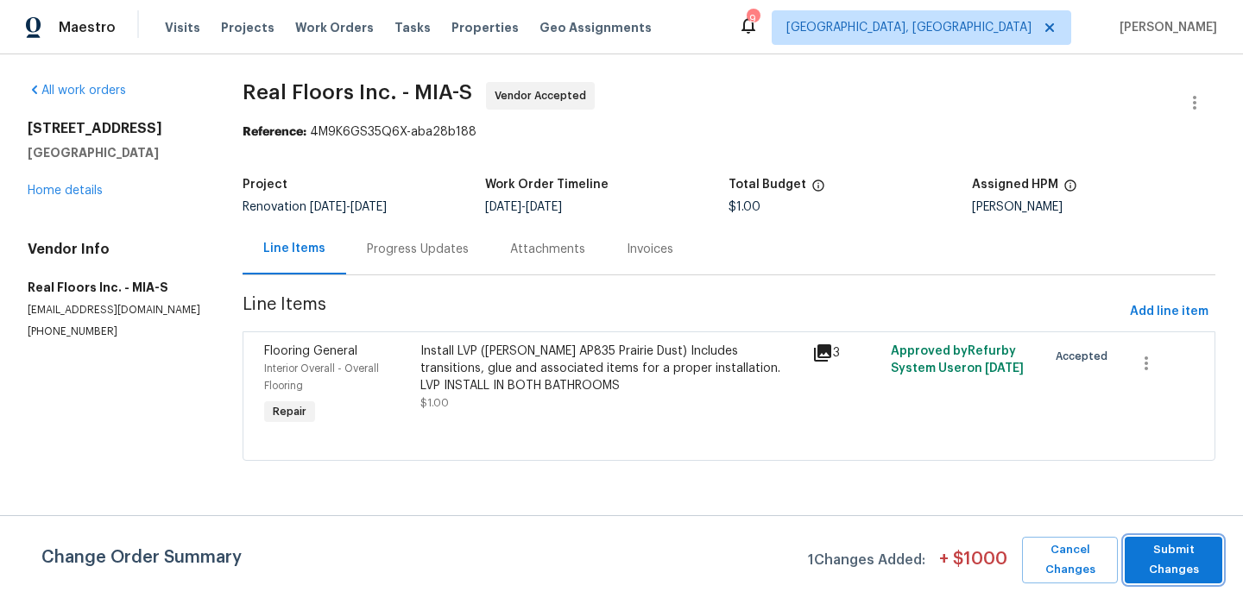
click at [1158, 561] on span "Submit Changes" at bounding box center [1174, 561] width 80 height 40
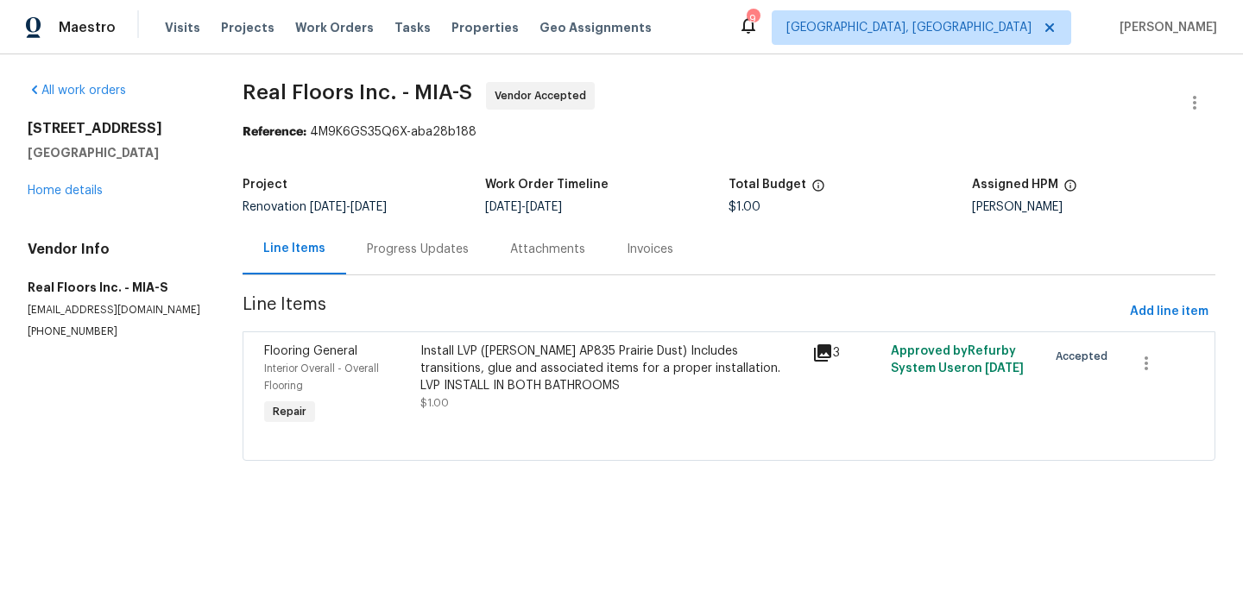
click at [506, 370] on div "Install LVP (Knighton AP835 Prairie Dust) Includes transitions, glue and associ…" at bounding box center [612, 369] width 382 height 52
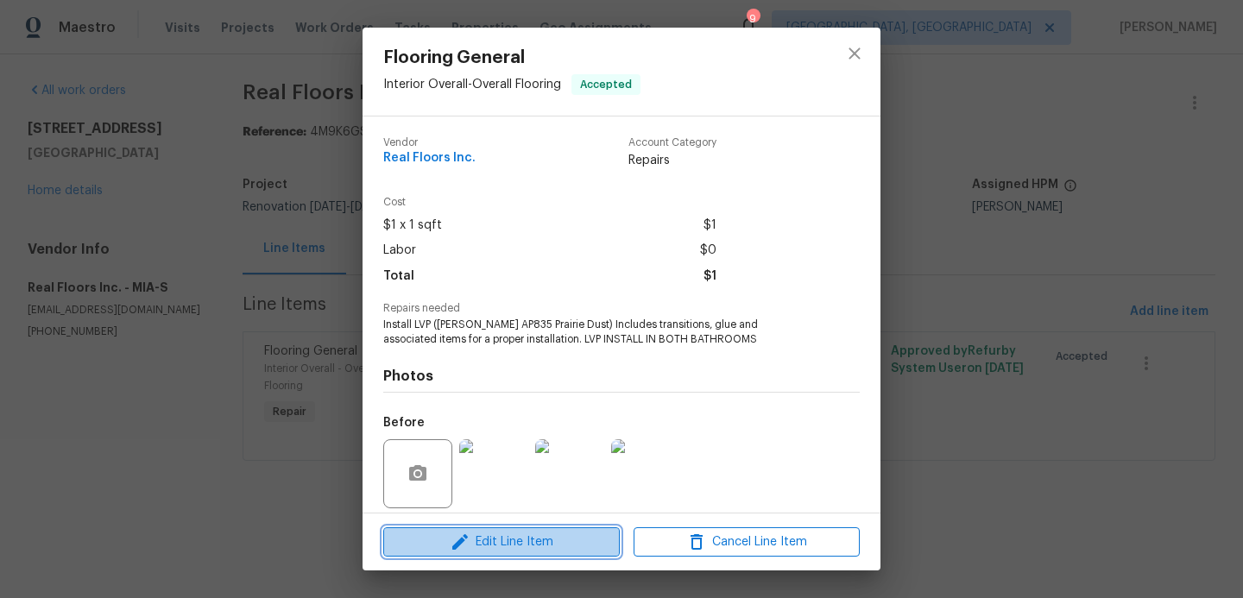
click at [520, 552] on span "Edit Line Item" at bounding box center [502, 543] width 226 height 22
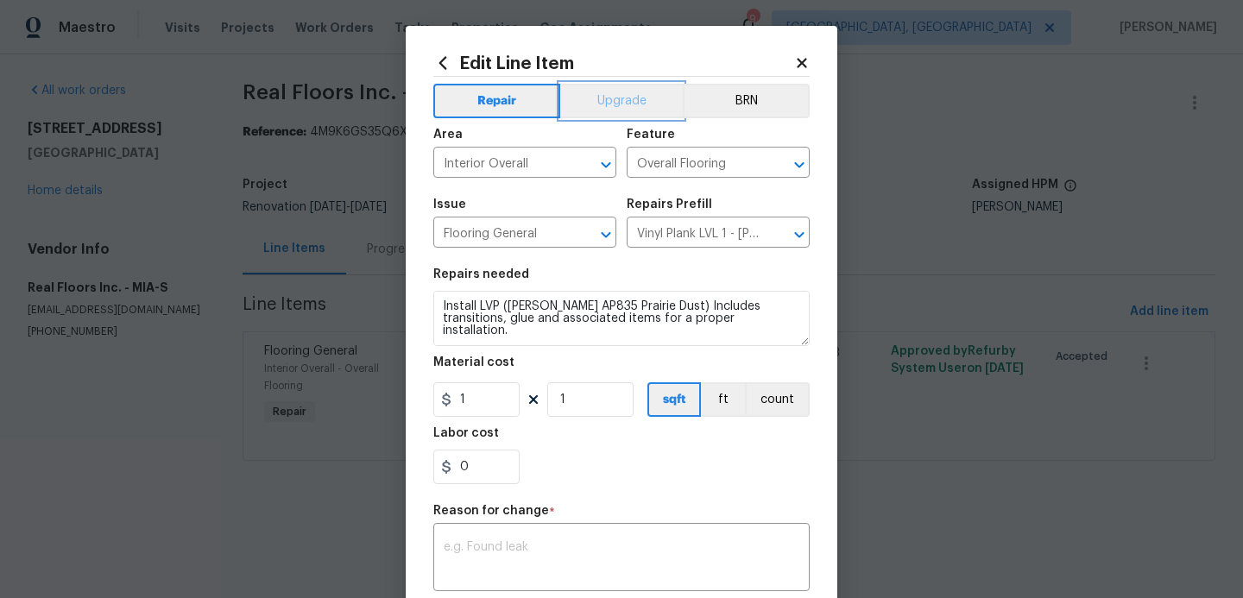
click at [614, 106] on button "Upgrade" at bounding box center [621, 101] width 123 height 35
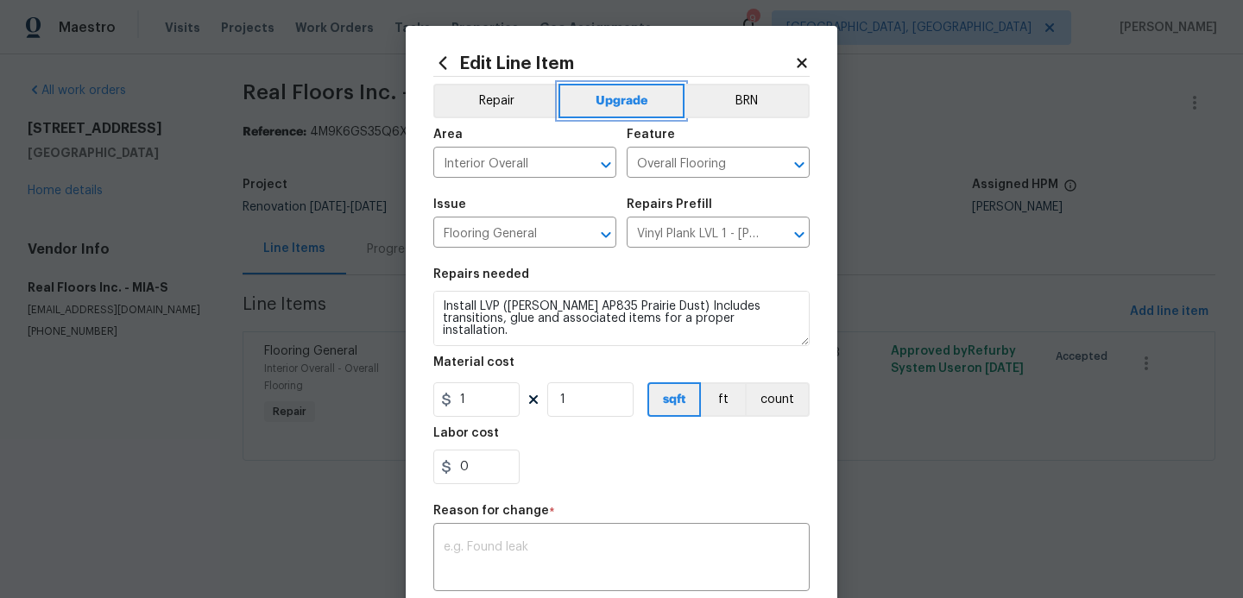
scroll to position [12, 0]
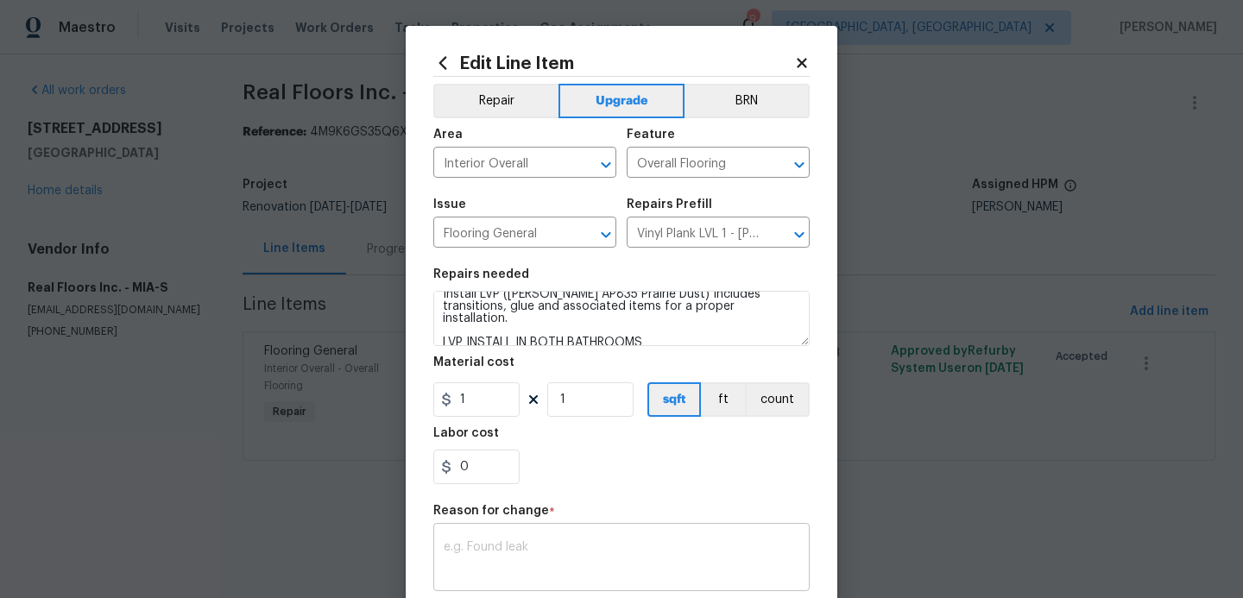
click at [547, 579] on div "x ​" at bounding box center [621, 560] width 376 height 64
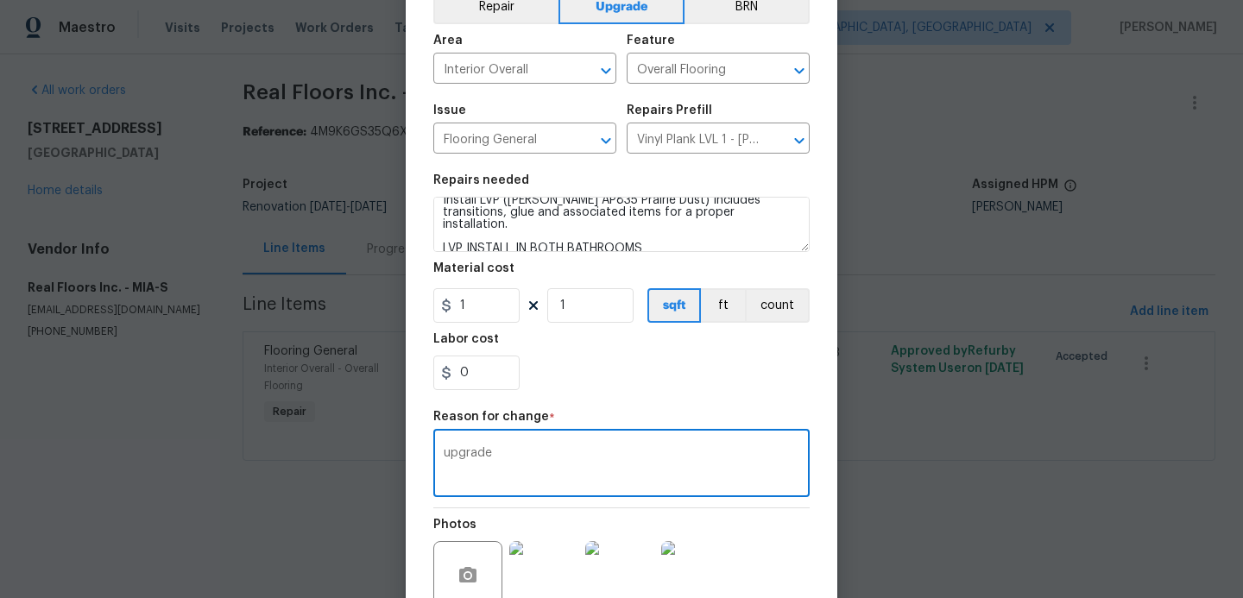
scroll to position [253, 0]
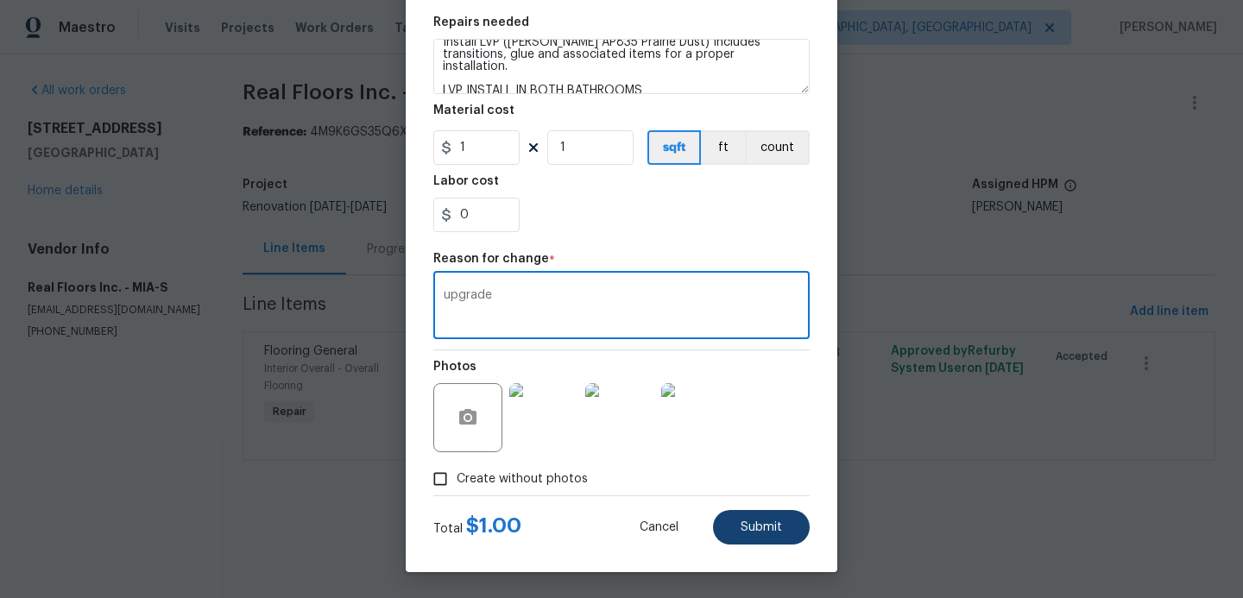
type textarea "upgrade"
click at [769, 527] on span "Submit" at bounding box center [761, 528] width 41 height 13
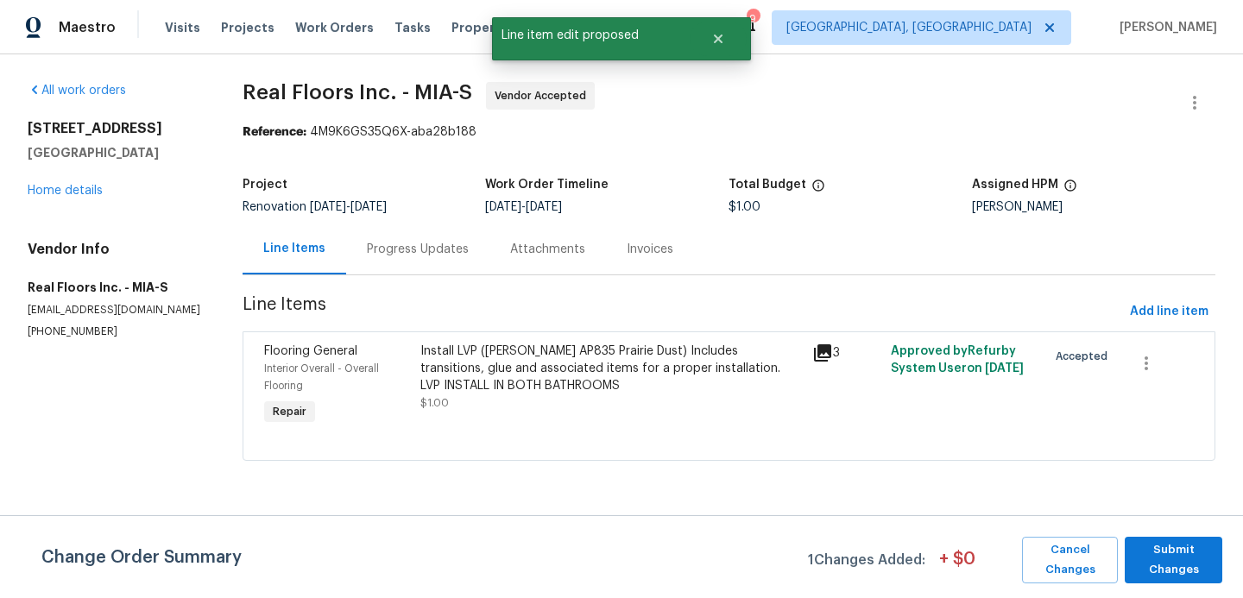
scroll to position [0, 0]
click at [1140, 556] on span "Submit Changes" at bounding box center [1174, 561] width 80 height 40
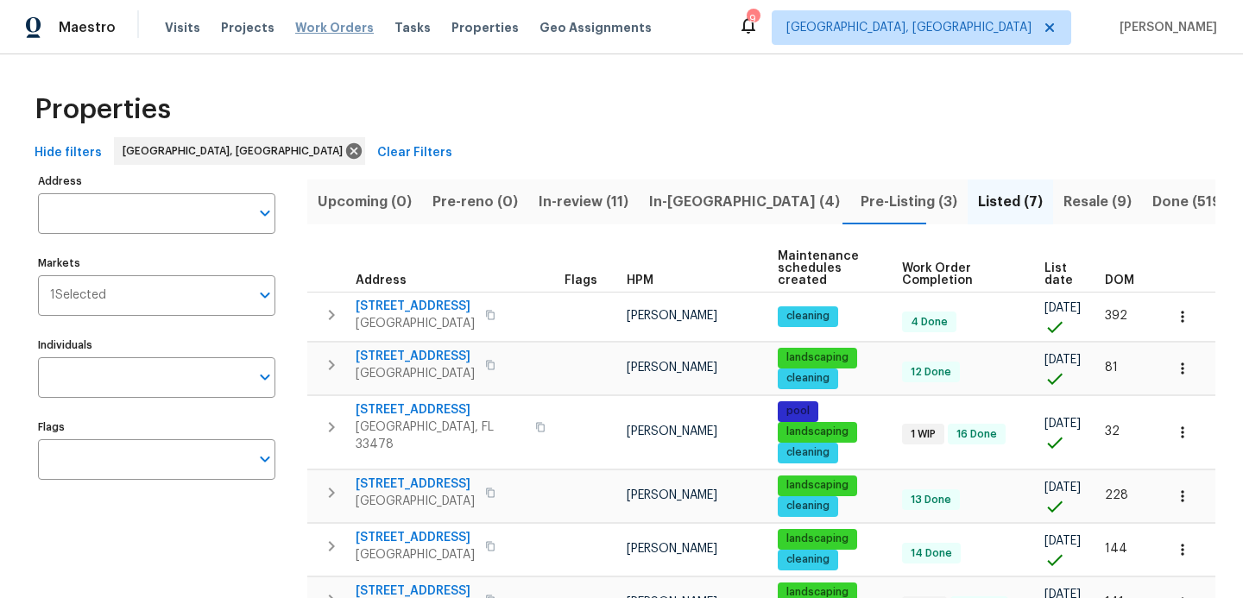
click at [325, 24] on span "Work Orders" at bounding box center [334, 27] width 79 height 17
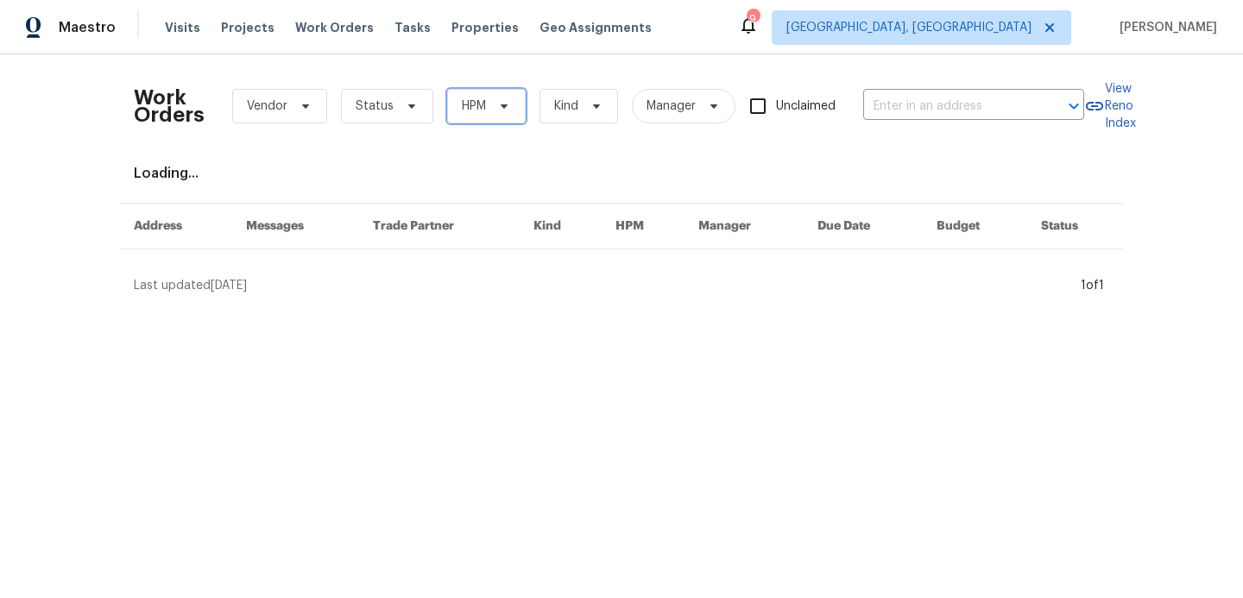
click at [502, 104] on icon at bounding box center [504, 106] width 7 height 4
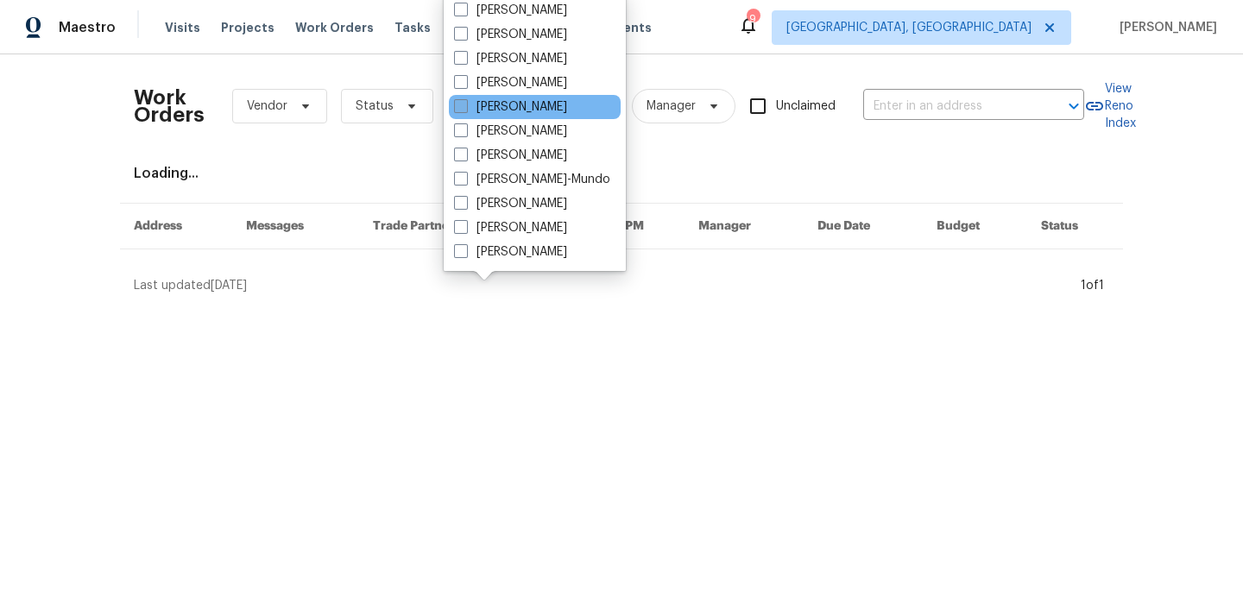
click at [460, 98] on label "[PERSON_NAME]" at bounding box center [510, 106] width 113 height 17
click at [460, 98] on input "[PERSON_NAME]" at bounding box center [459, 103] width 11 height 11
checkbox input "true"
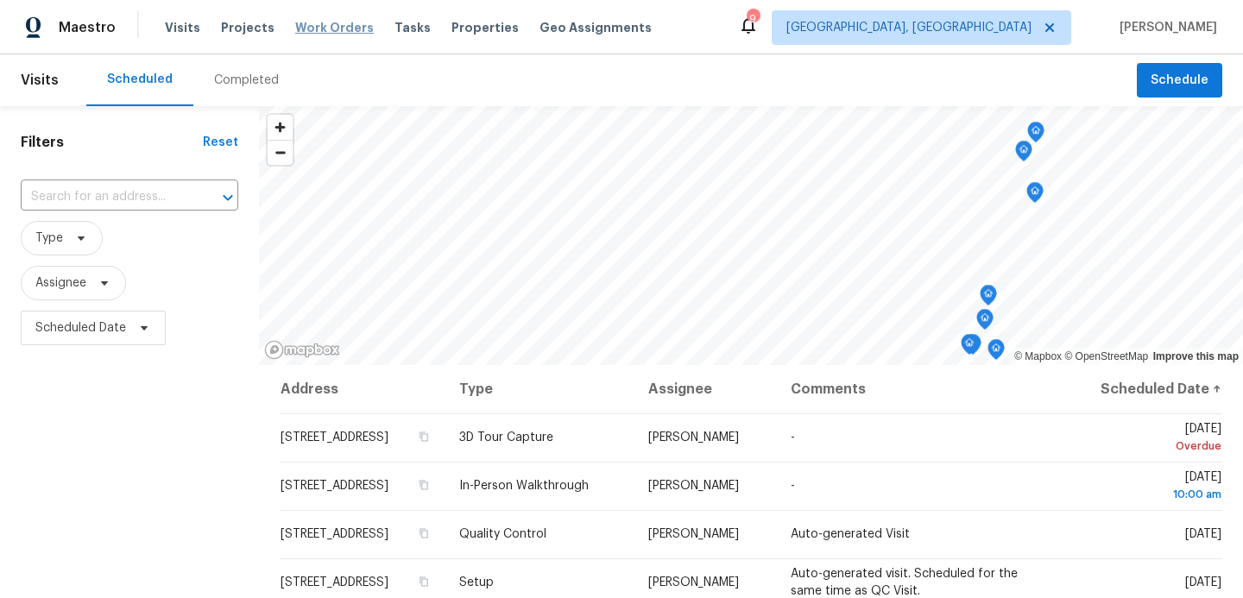
click at [312, 28] on span "Work Orders" at bounding box center [334, 27] width 79 height 17
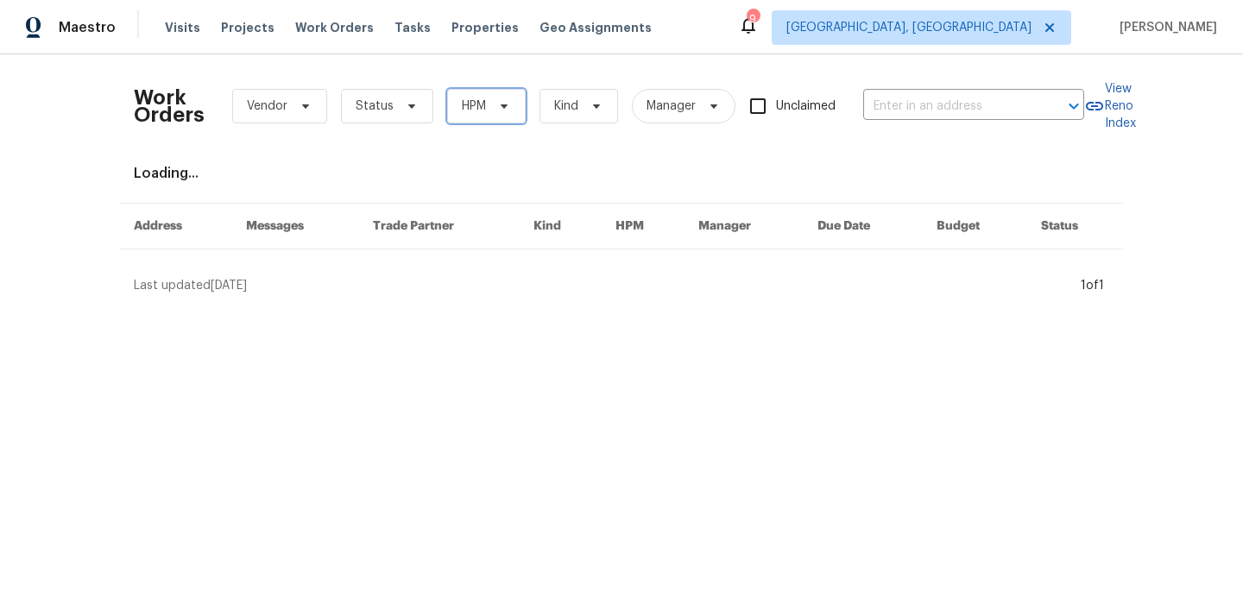
click at [484, 105] on span "HPM" at bounding box center [474, 106] width 24 height 17
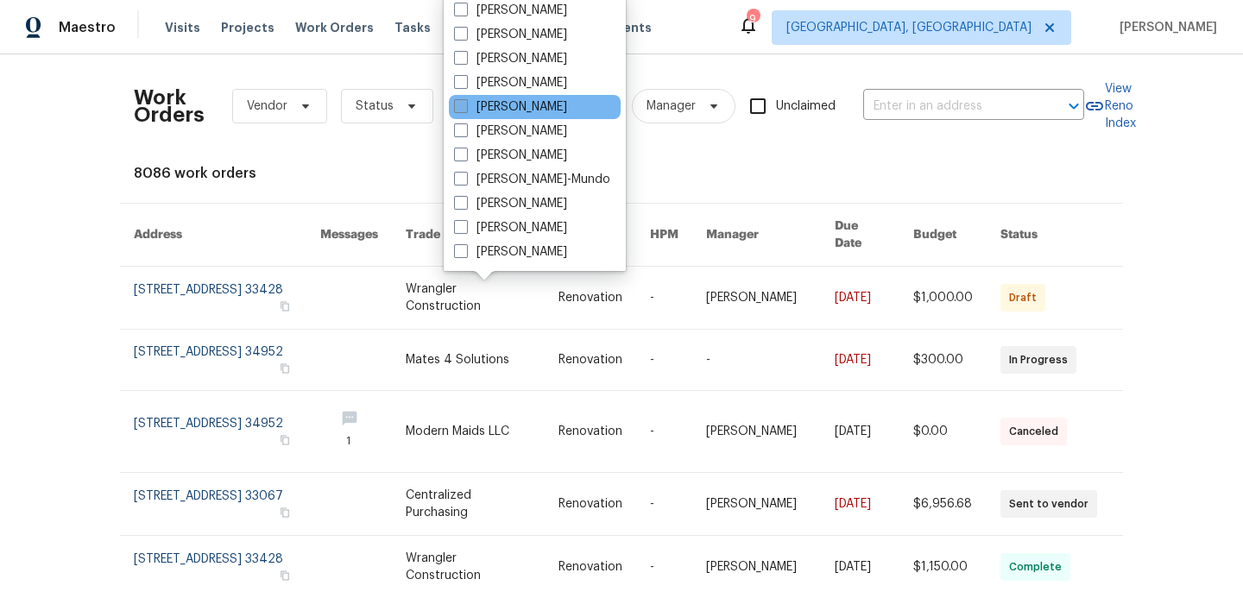
click at [461, 107] on span at bounding box center [461, 106] width 14 height 14
click at [461, 107] on input "[PERSON_NAME]" at bounding box center [459, 103] width 11 height 11
checkbox input "true"
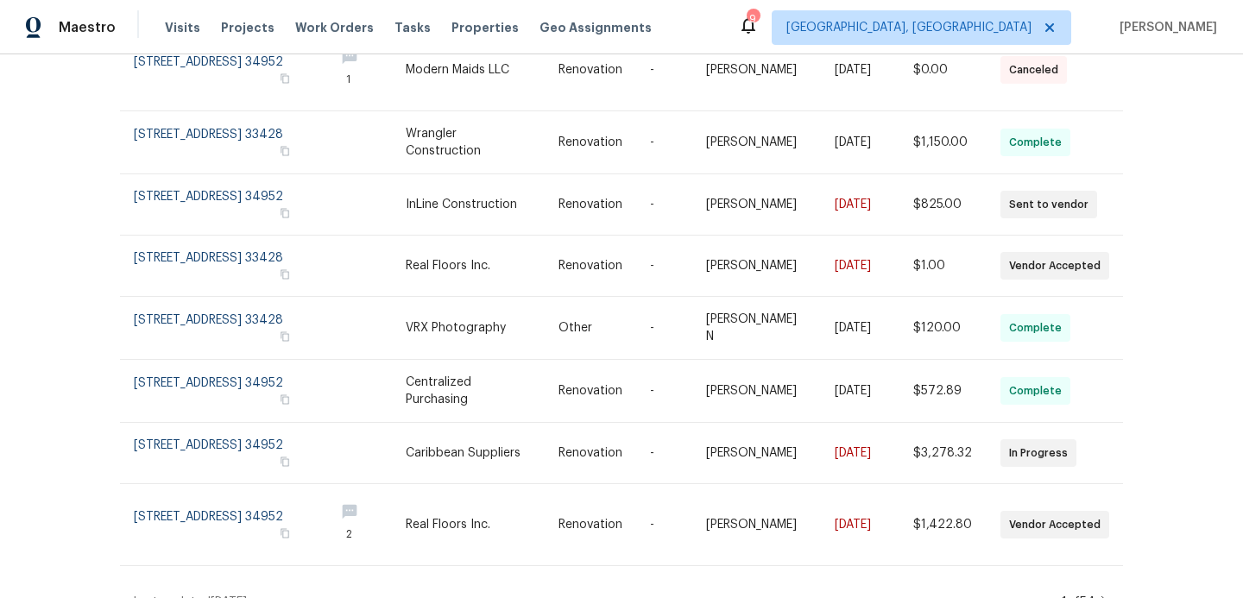
scroll to position [377, 0]
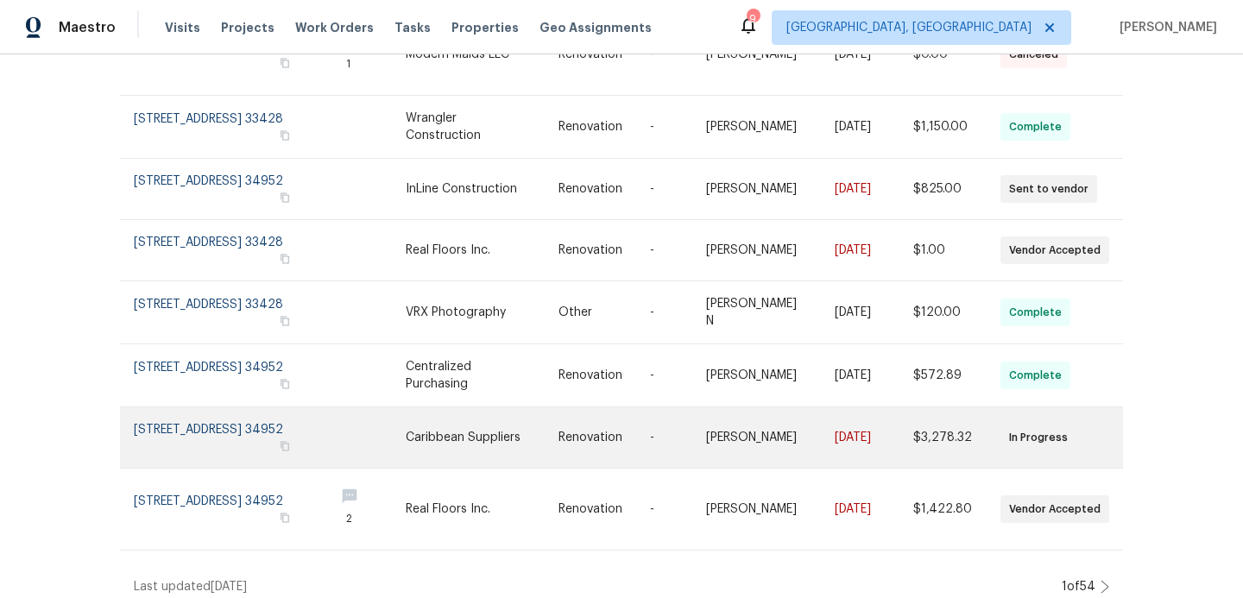
click at [433, 408] on td "Caribbean Suppliers" at bounding box center [468, 438] width 153 height 61
click at [247, 427] on link at bounding box center [227, 438] width 187 height 60
